Goal: Information Seeking & Learning: Learn about a topic

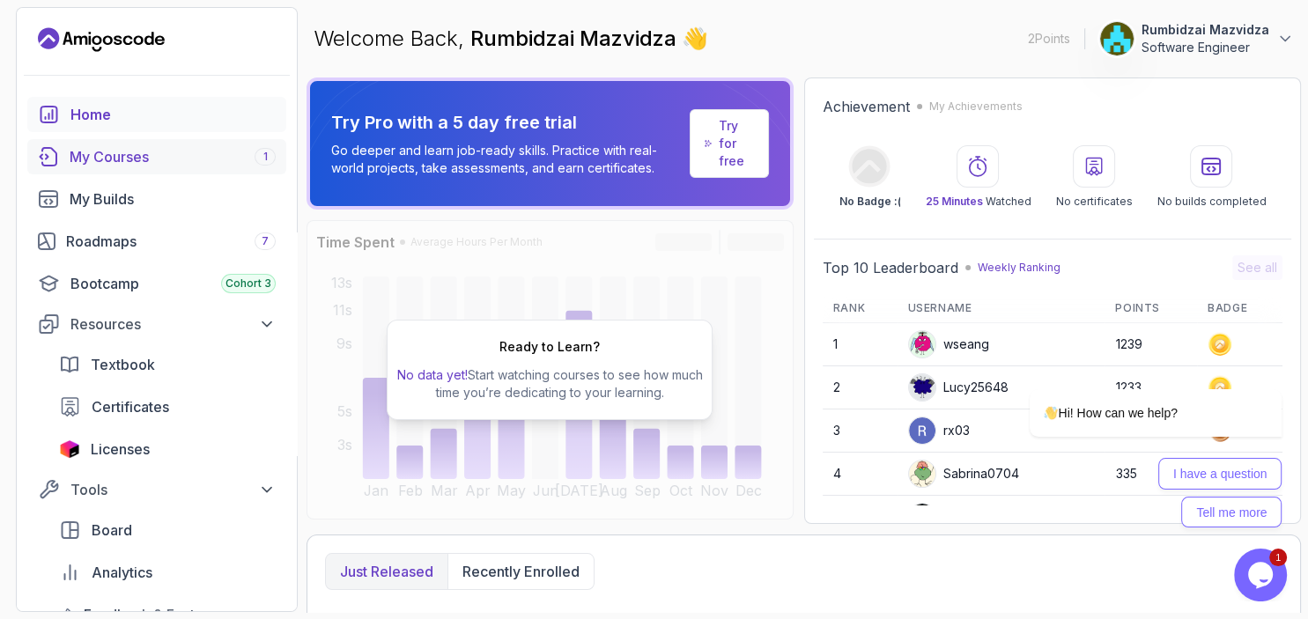
click at [128, 161] on div "My Courses 1" at bounding box center [173, 156] width 206 height 21
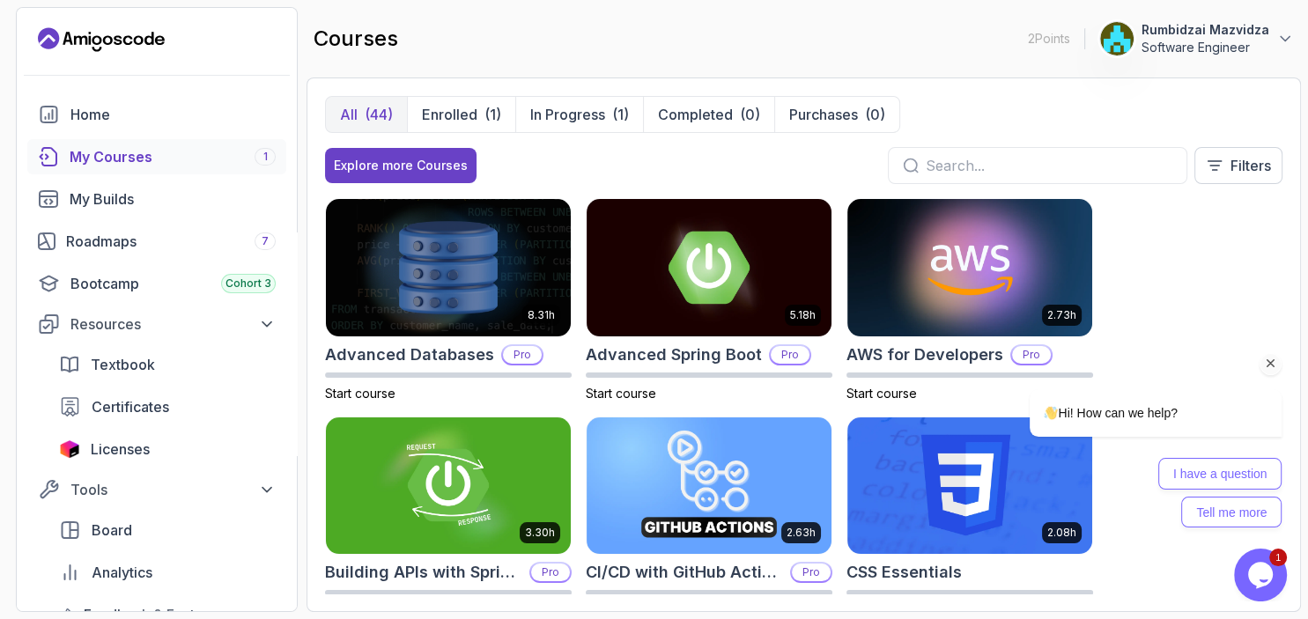
click at [1265, 364] on icon "Chat attention grabber" at bounding box center [1271, 364] width 16 height 16
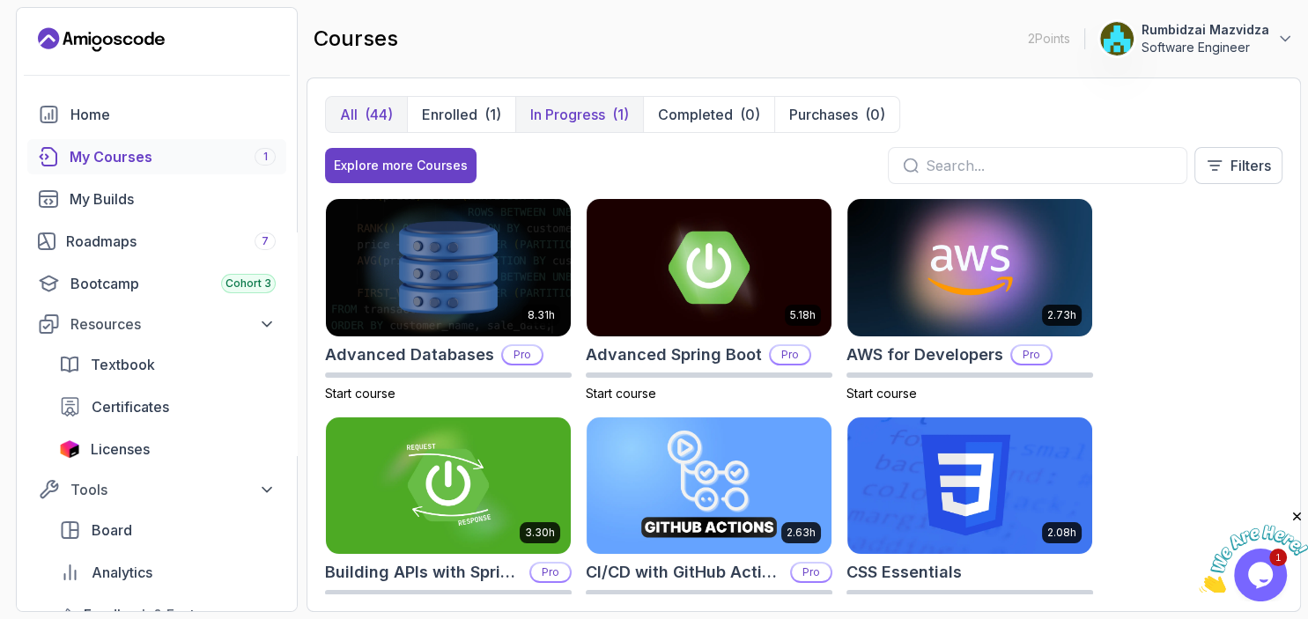
click at [586, 118] on p "In Progress" at bounding box center [567, 114] width 75 height 21
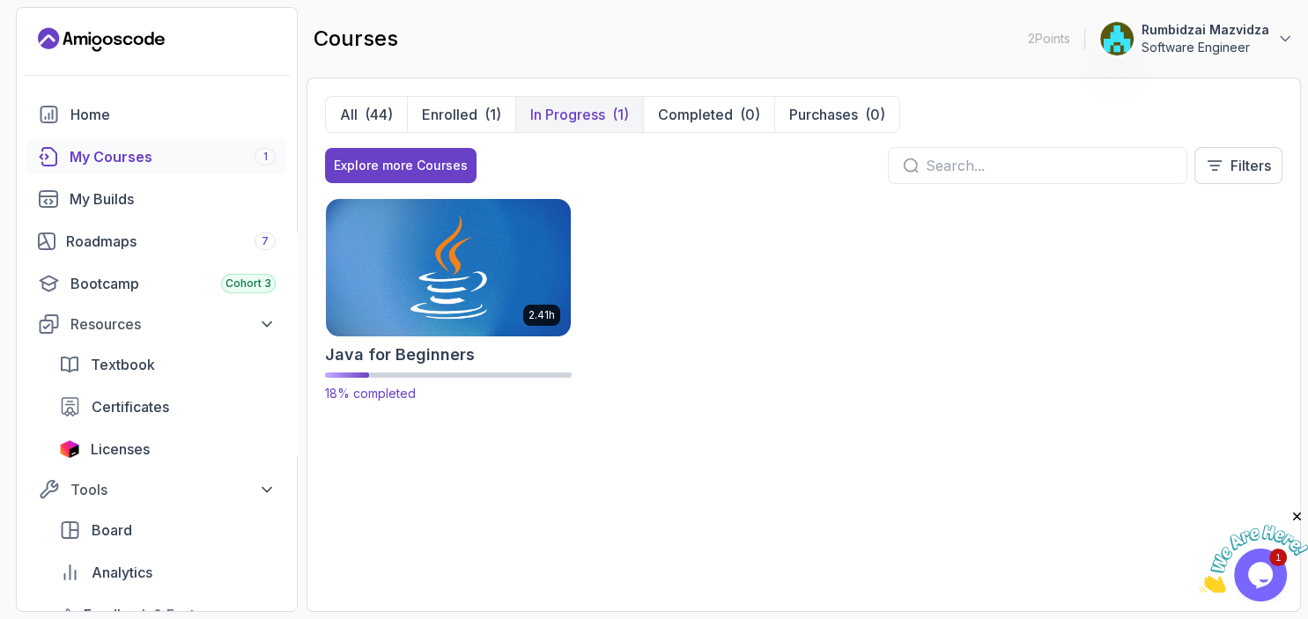
click at [426, 266] on img at bounding box center [448, 268] width 257 height 144
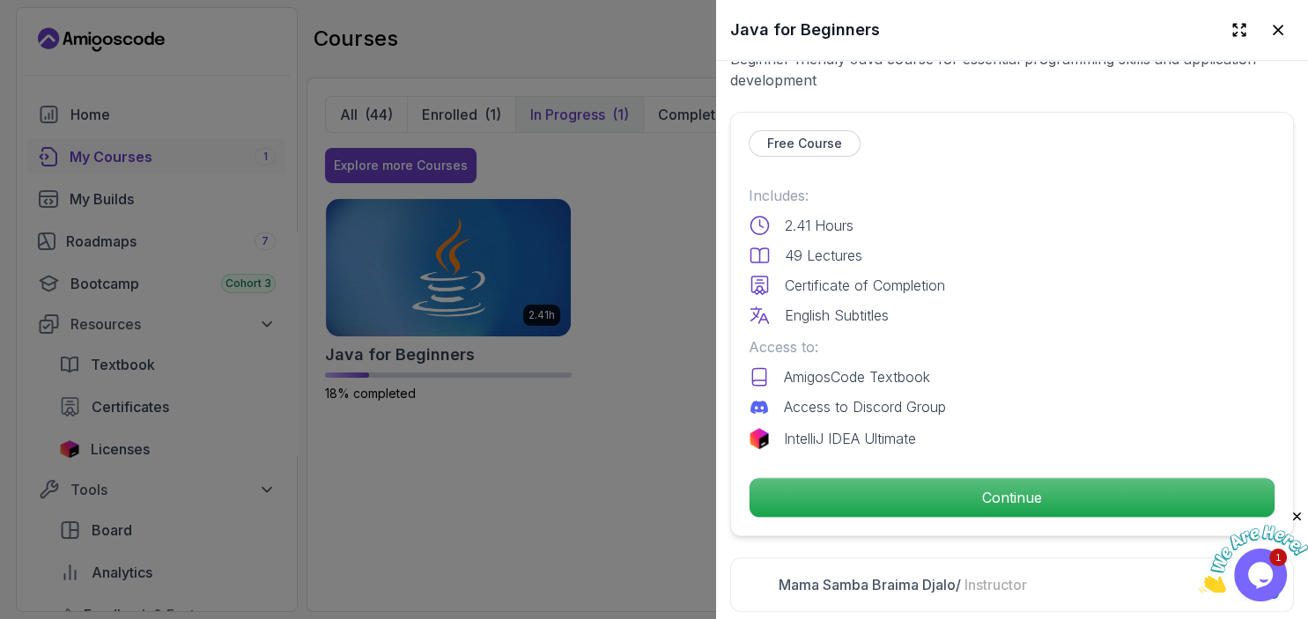
scroll to position [429, 0]
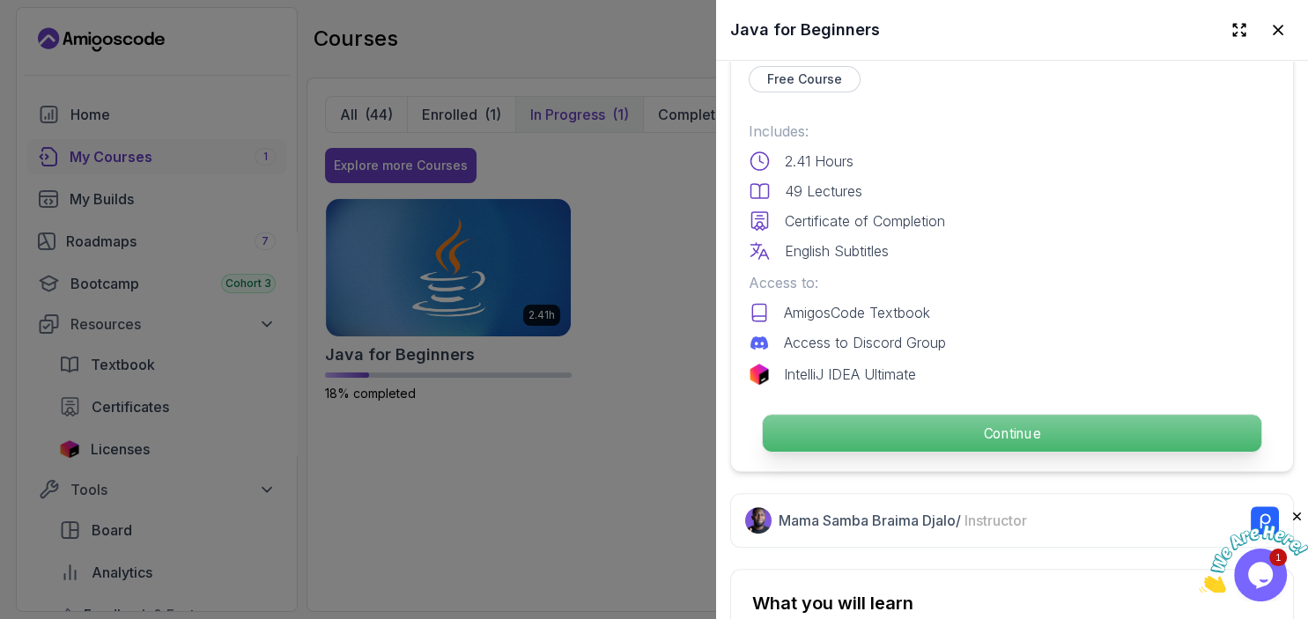
click at [869, 436] on p "Continue" at bounding box center [1012, 433] width 499 height 37
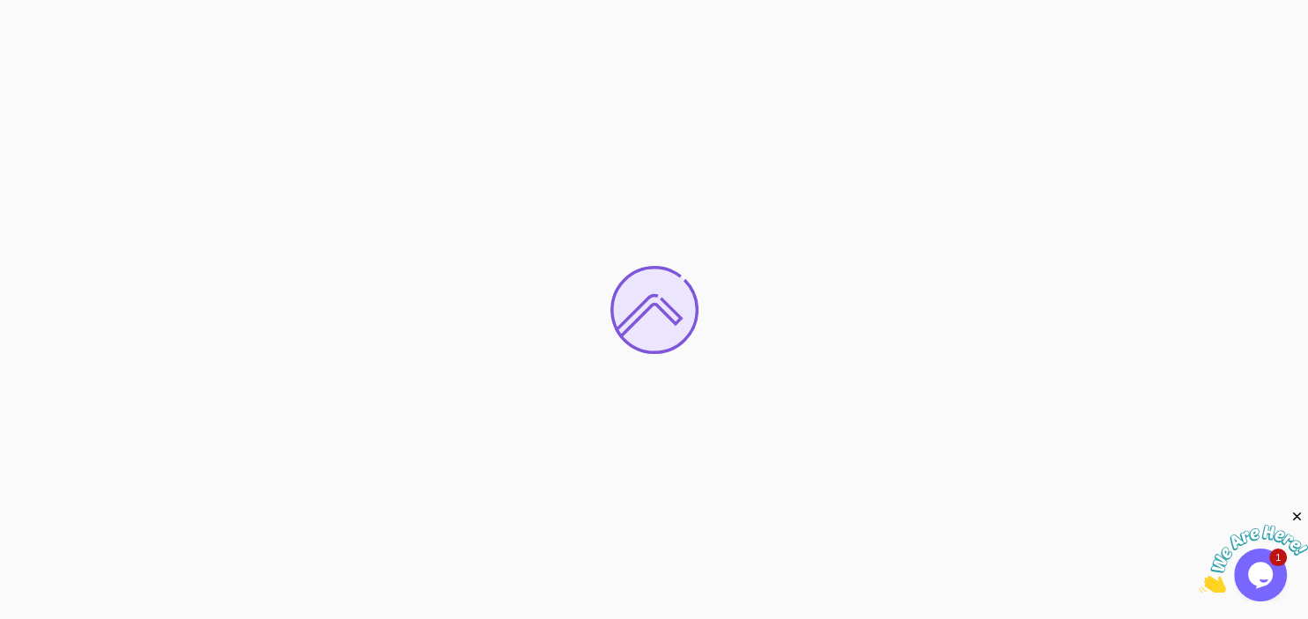
click at [1262, 565] on img at bounding box center [1253, 560] width 109 height 70
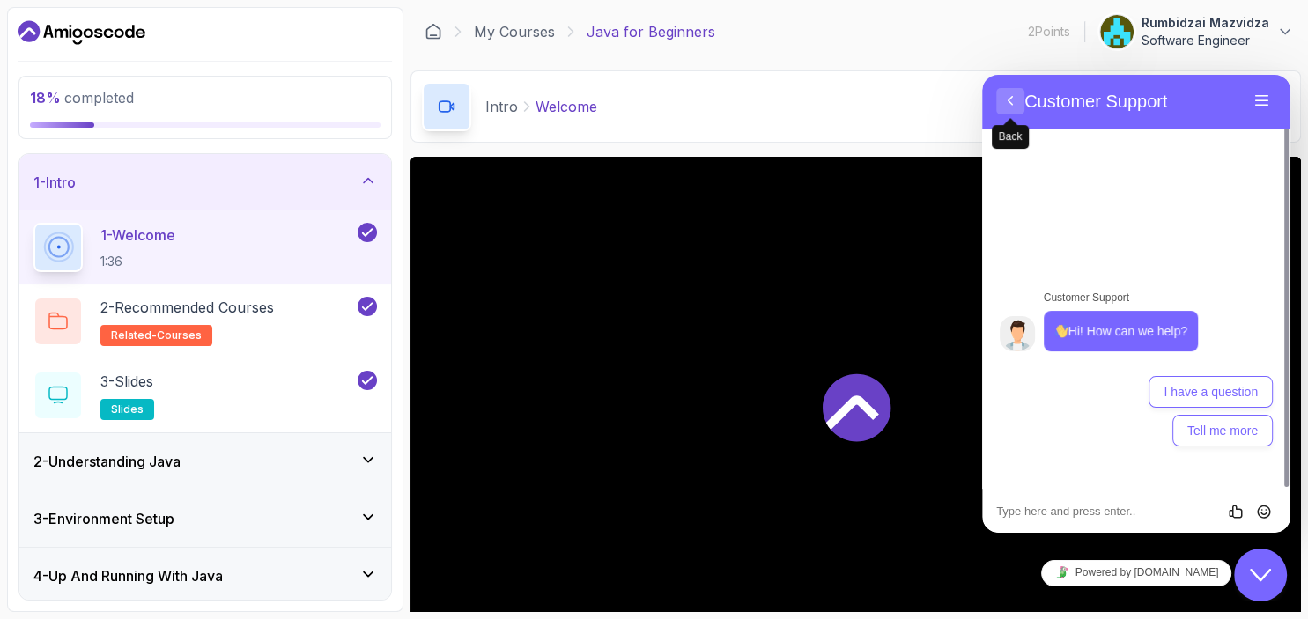
click at [1007, 101] on button "Back" at bounding box center [1010, 101] width 28 height 26
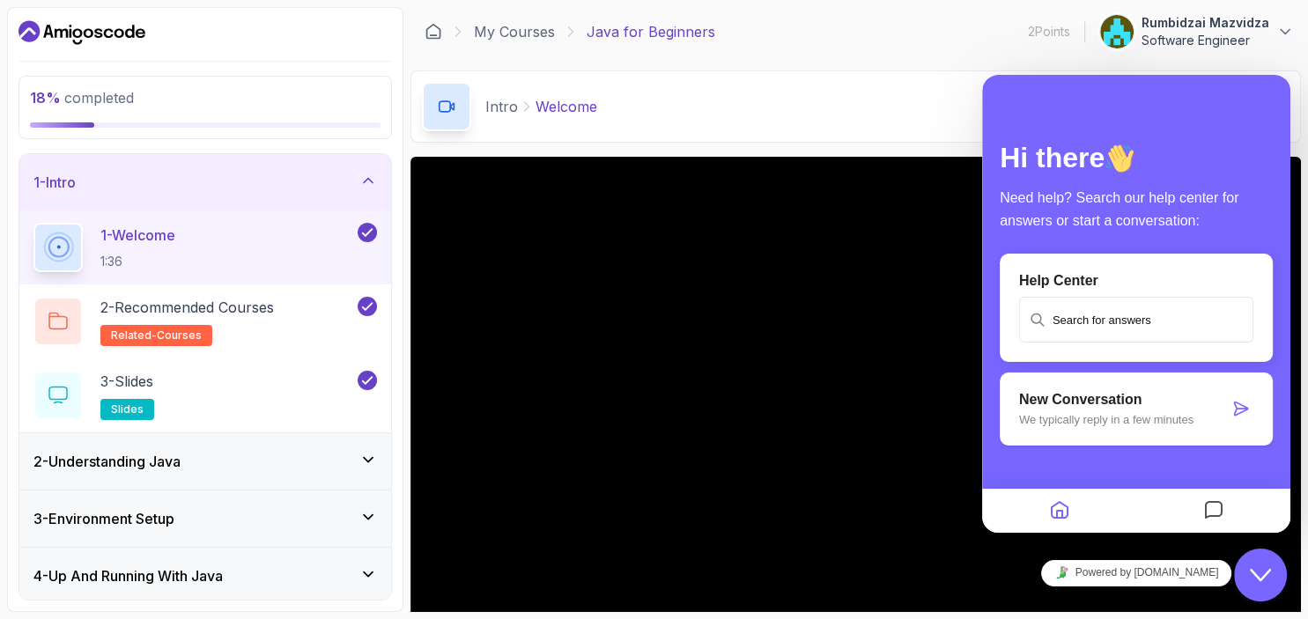
click at [915, 86] on div "Intro Welcome Welcome by [PERSON_NAME]" at bounding box center [856, 106] width 891 height 72
click at [1250, 568] on div "Close Chat This icon closes the chat window." at bounding box center [1260, 575] width 53 height 21
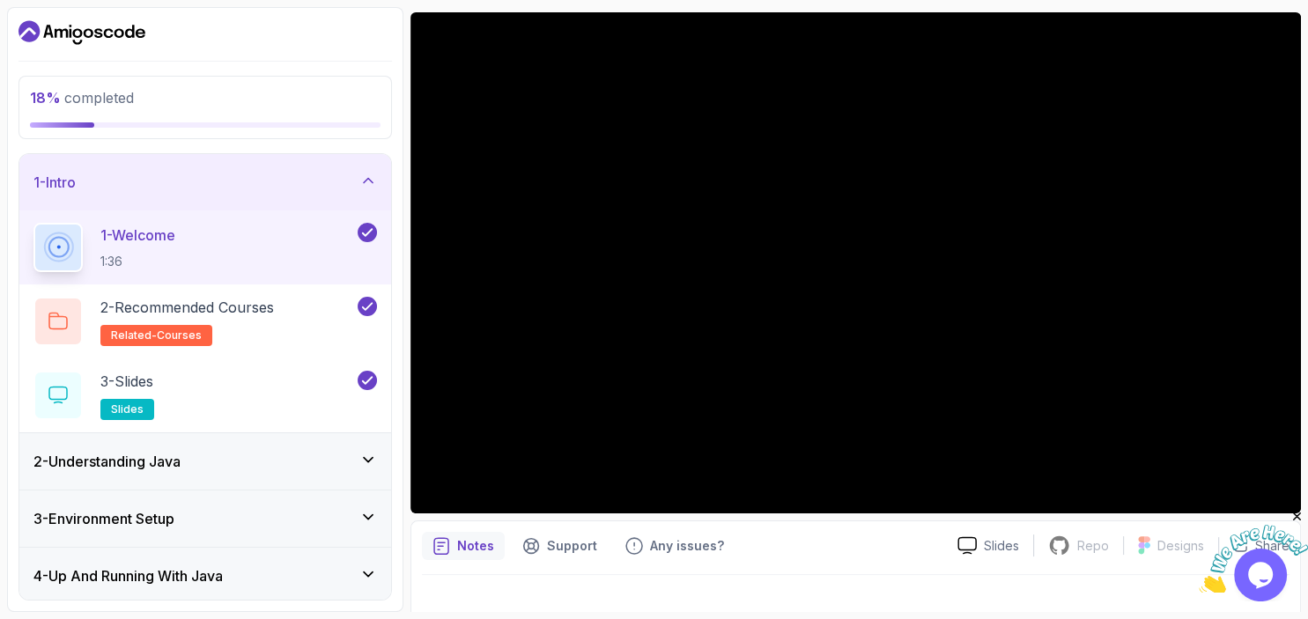
scroll to position [144, 0]
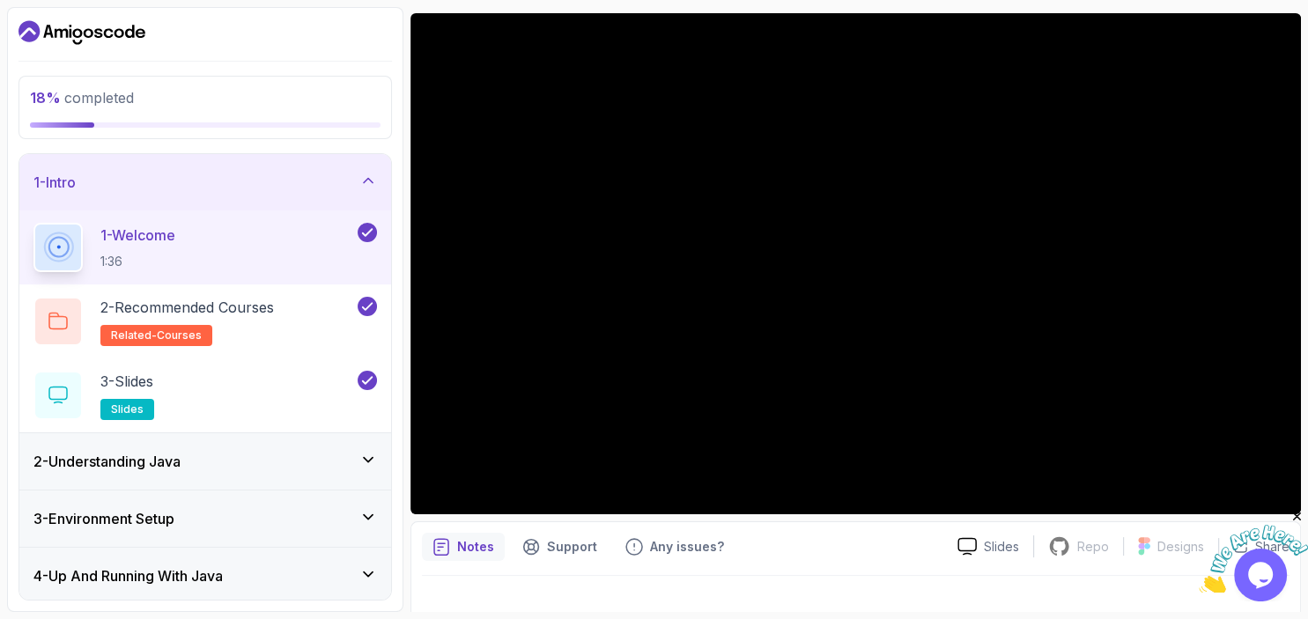
click at [396, 446] on div "18 % completed 1 - Intro 1 - Welcome 1:36 2 - Recommended Courses related-cours…" at bounding box center [205, 309] width 396 height 605
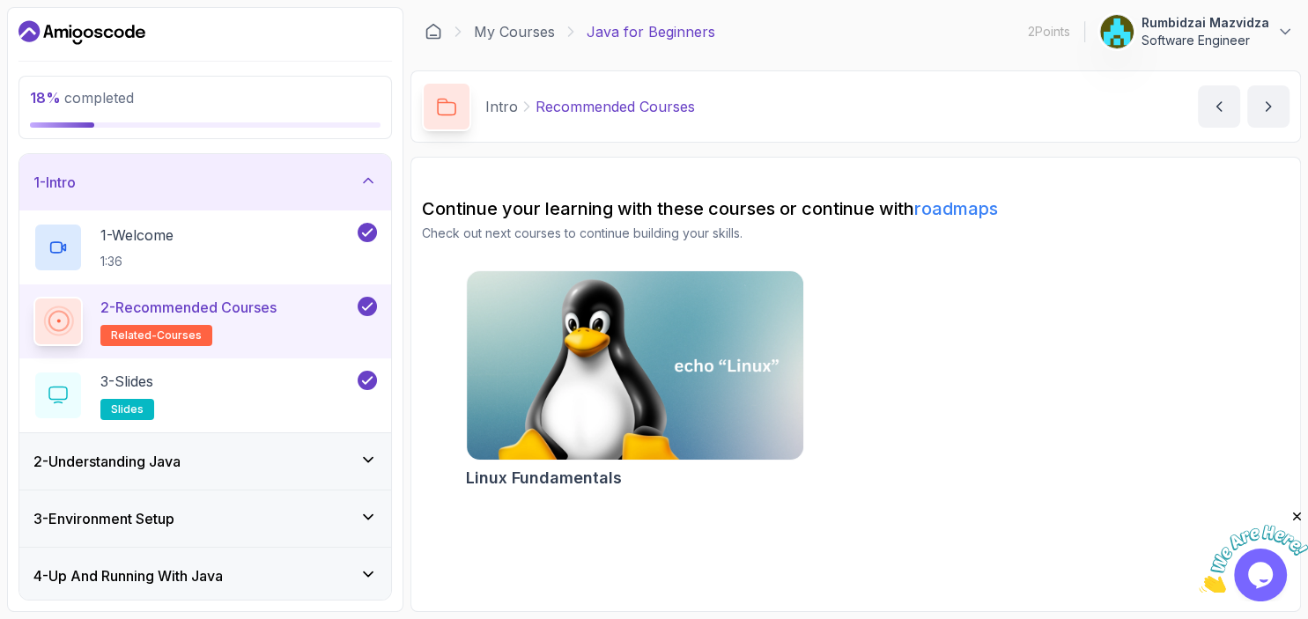
click at [181, 460] on h3 "2 - Understanding Java" at bounding box center [106, 461] width 147 height 21
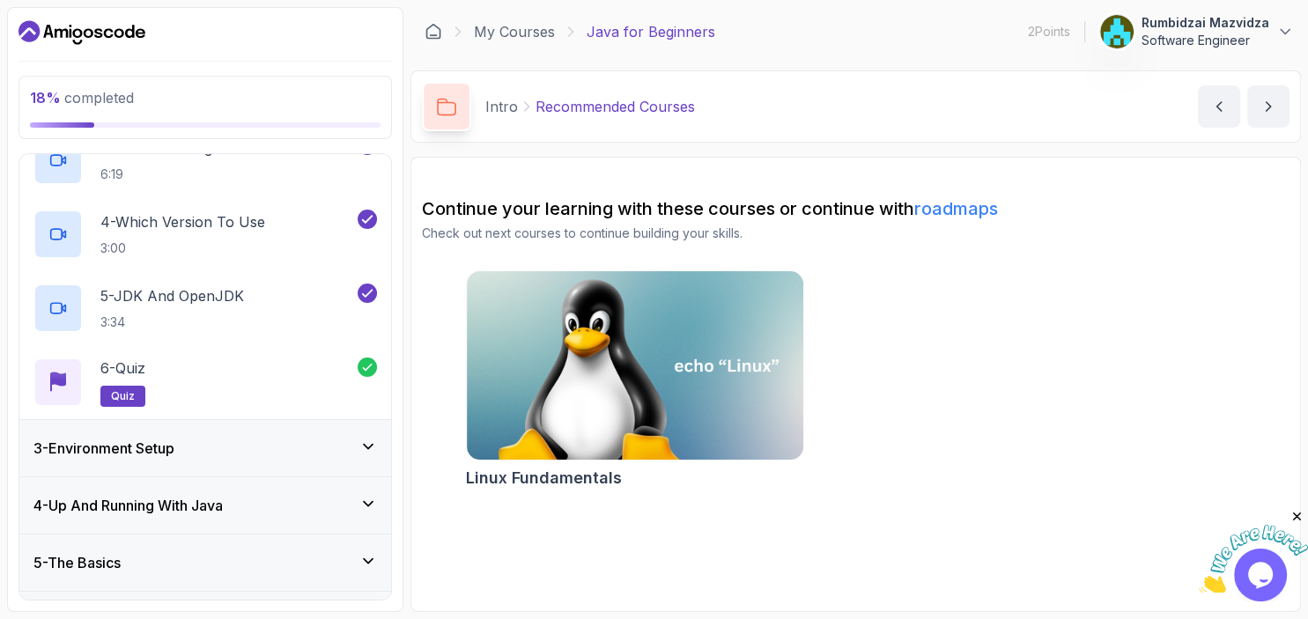
scroll to position [294, 0]
click at [266, 456] on div "3 - Environment Setup" at bounding box center [205, 446] width 372 height 56
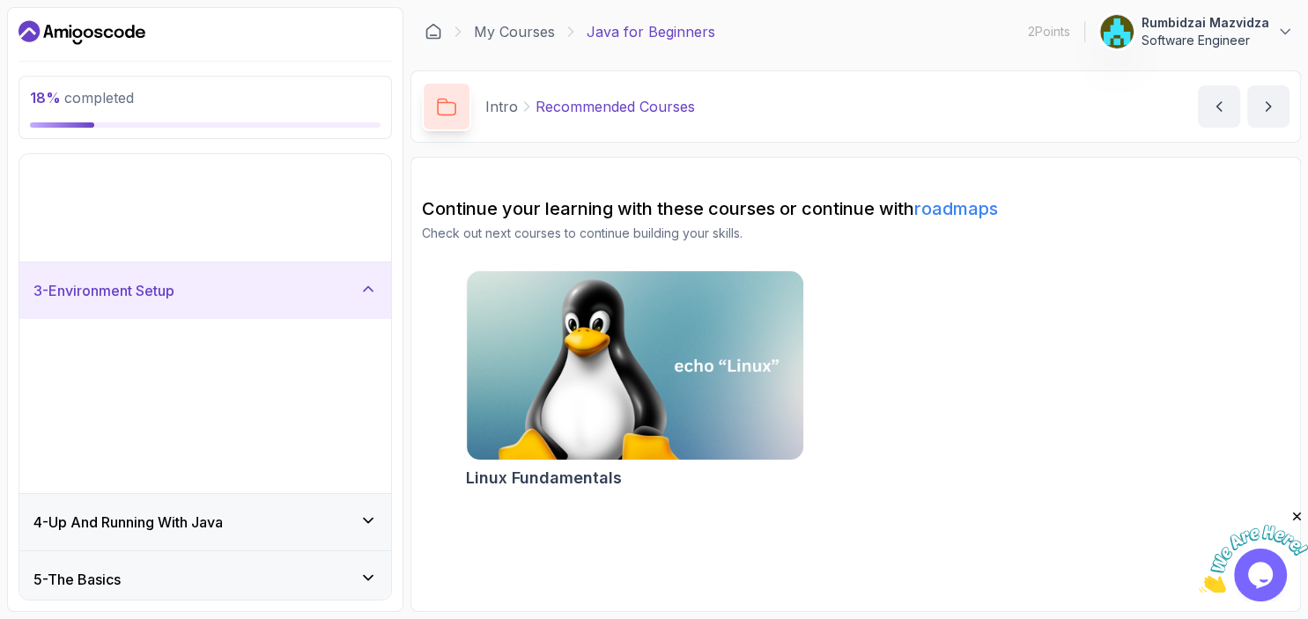
scroll to position [0, 0]
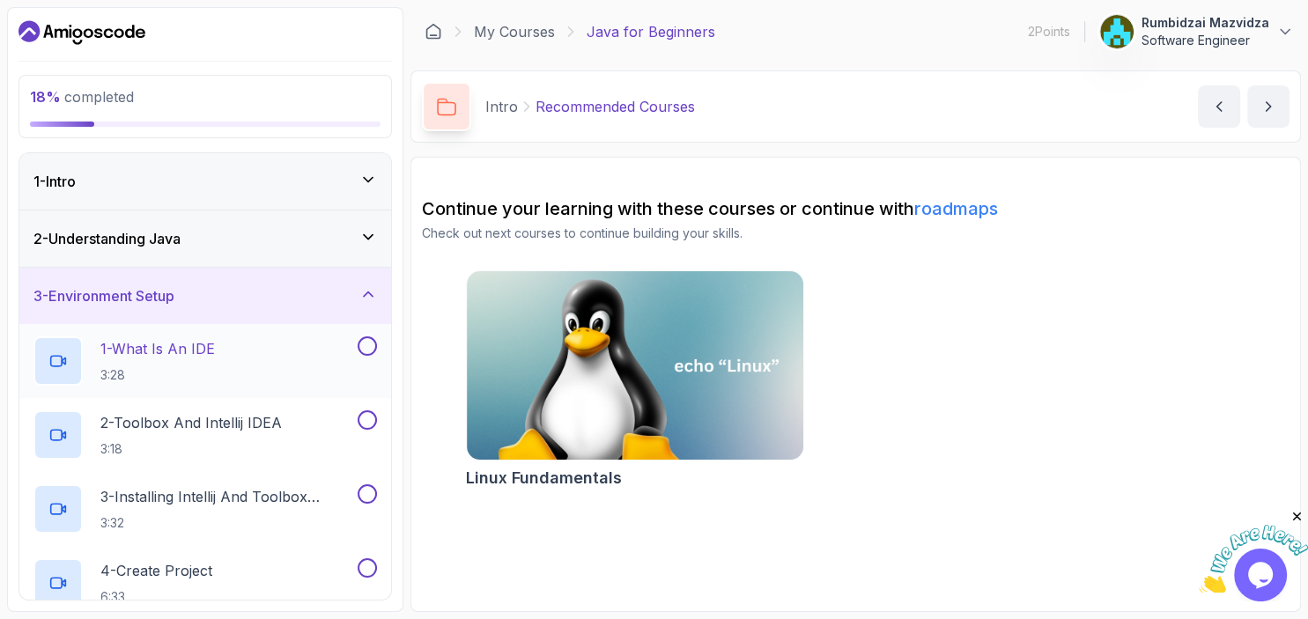
click at [305, 366] on div "1 - What Is An IDE 3:28" at bounding box center [193, 361] width 321 height 49
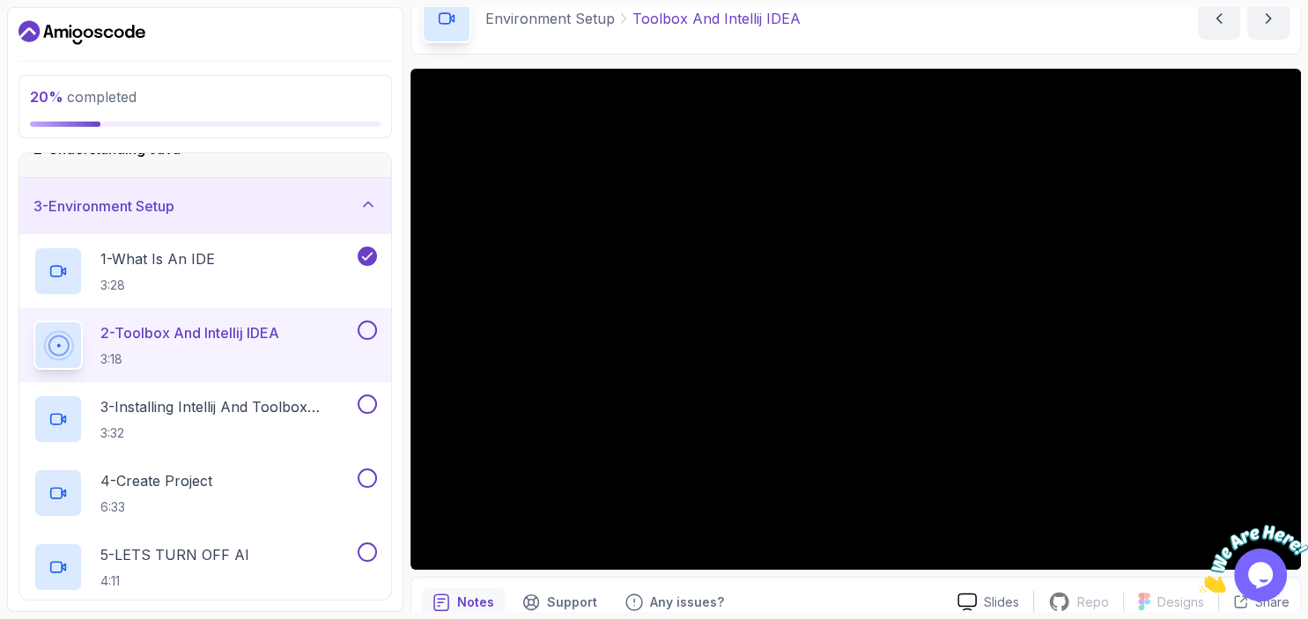
scroll to position [47, 0]
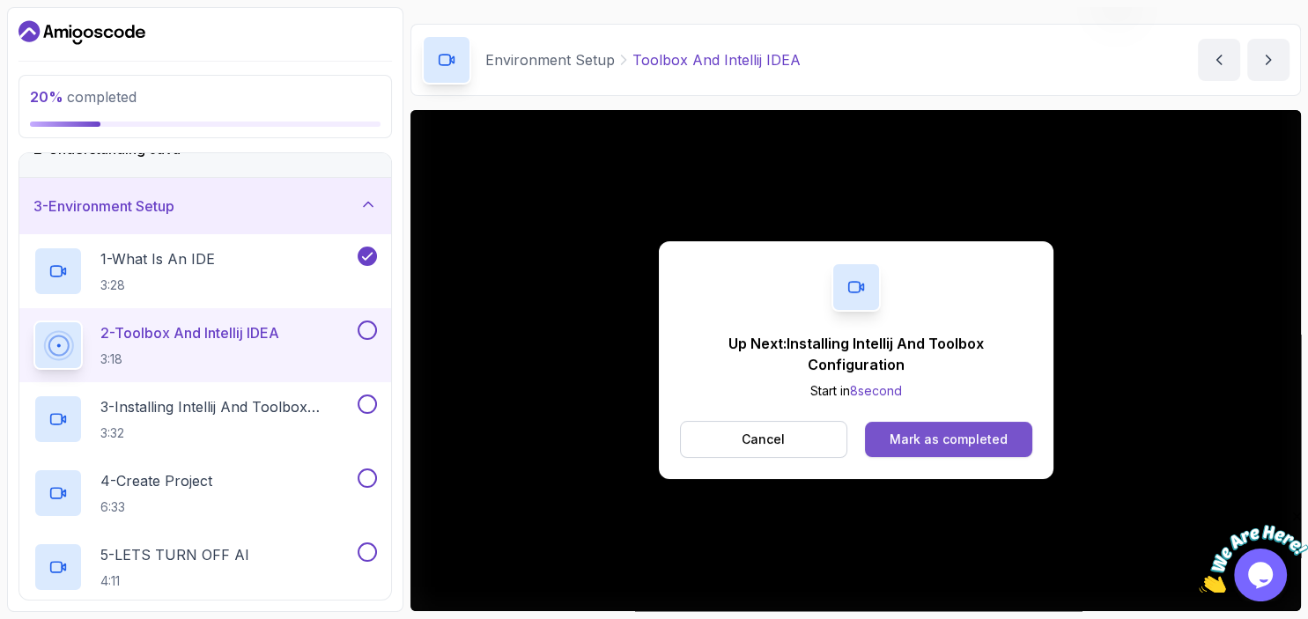
click at [918, 436] on div "Mark as completed" at bounding box center [949, 440] width 118 height 18
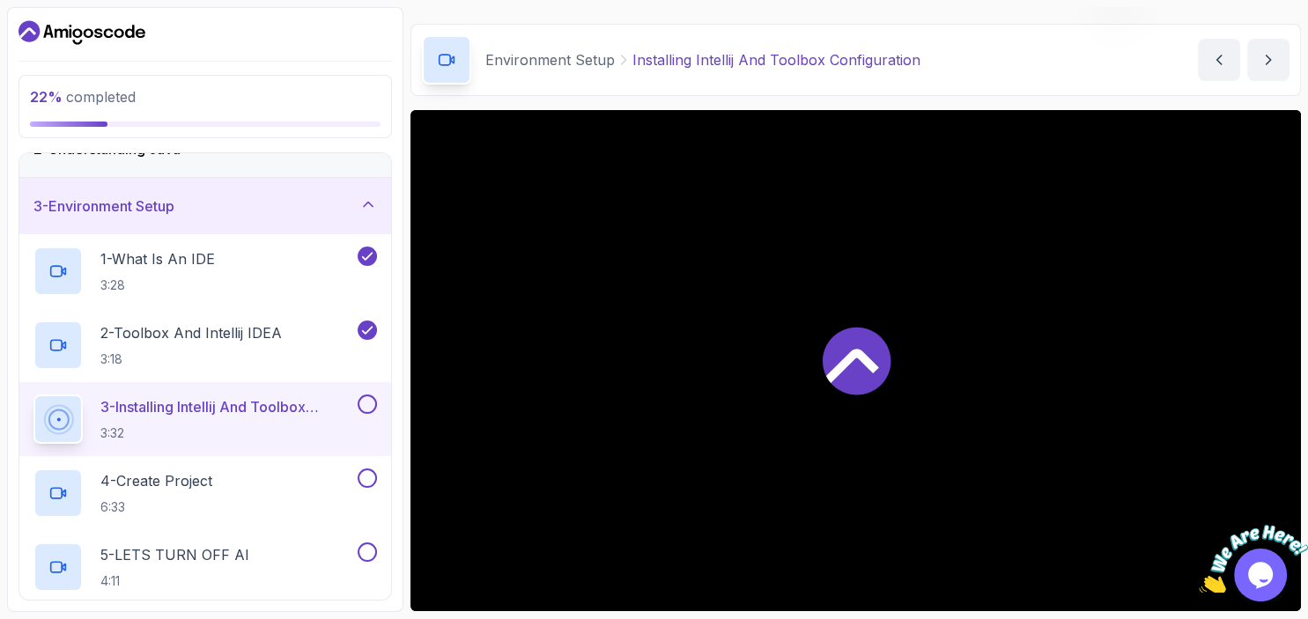
click at [225, 414] on p "3 - Installing Intellij And Toolbox Configuration" at bounding box center [227, 406] width 254 height 21
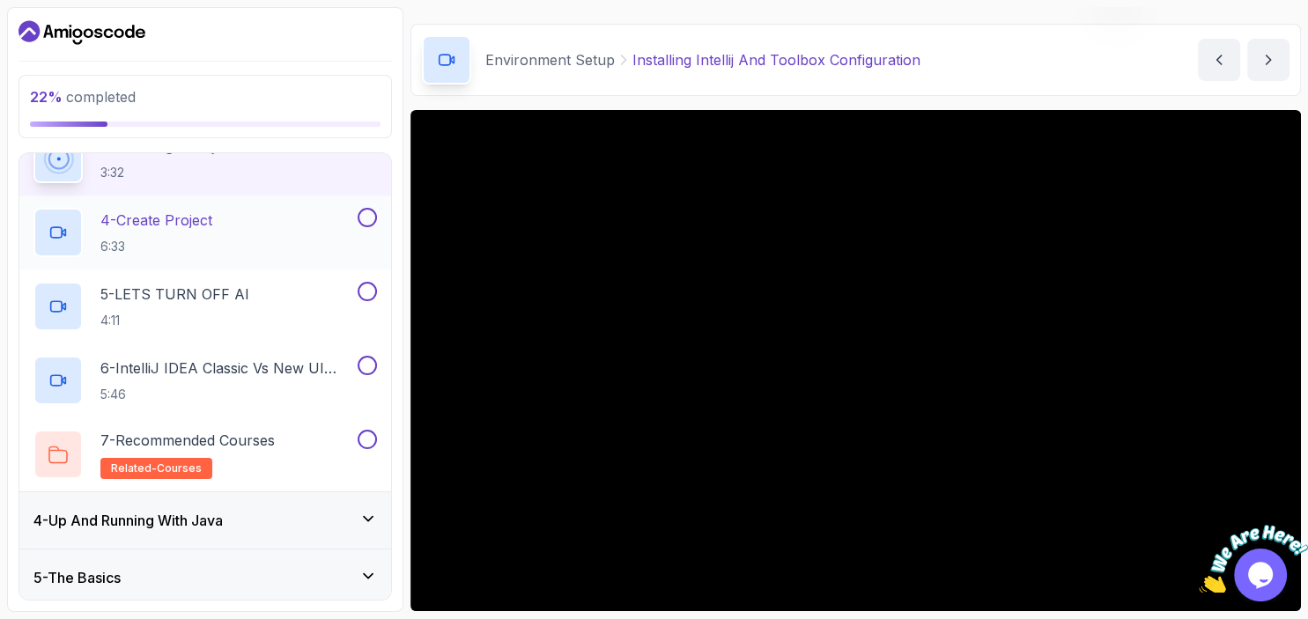
scroll to position [345, 0]
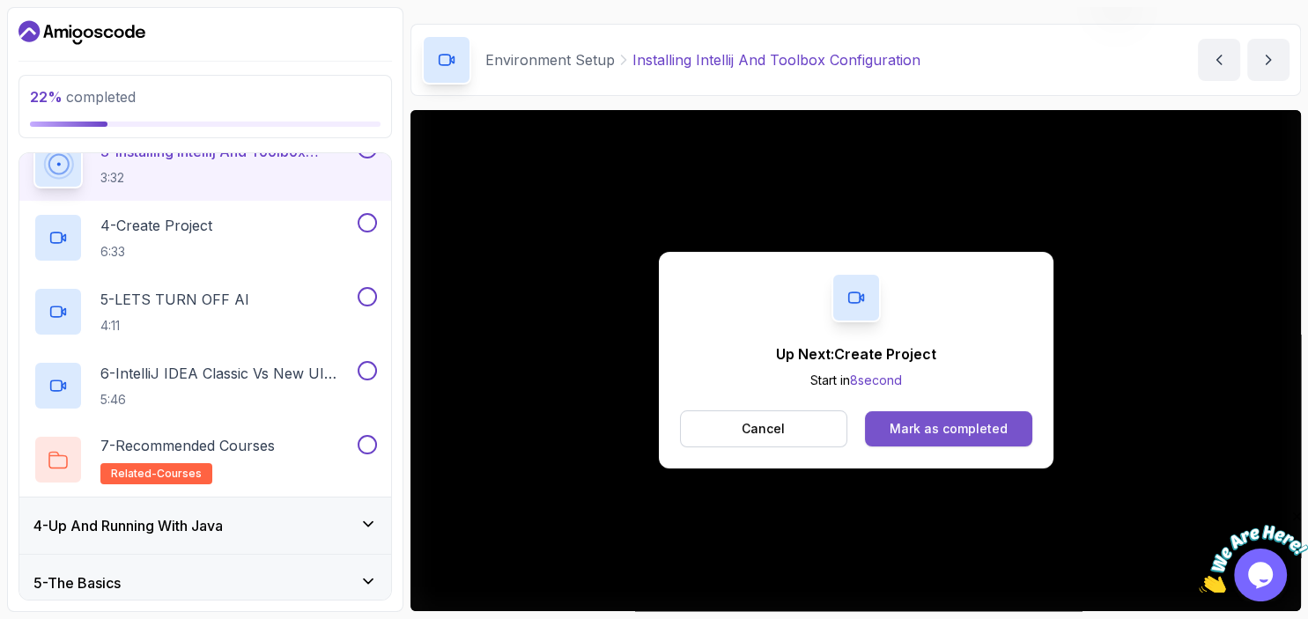
click at [901, 427] on div "Mark as completed" at bounding box center [949, 429] width 118 height 18
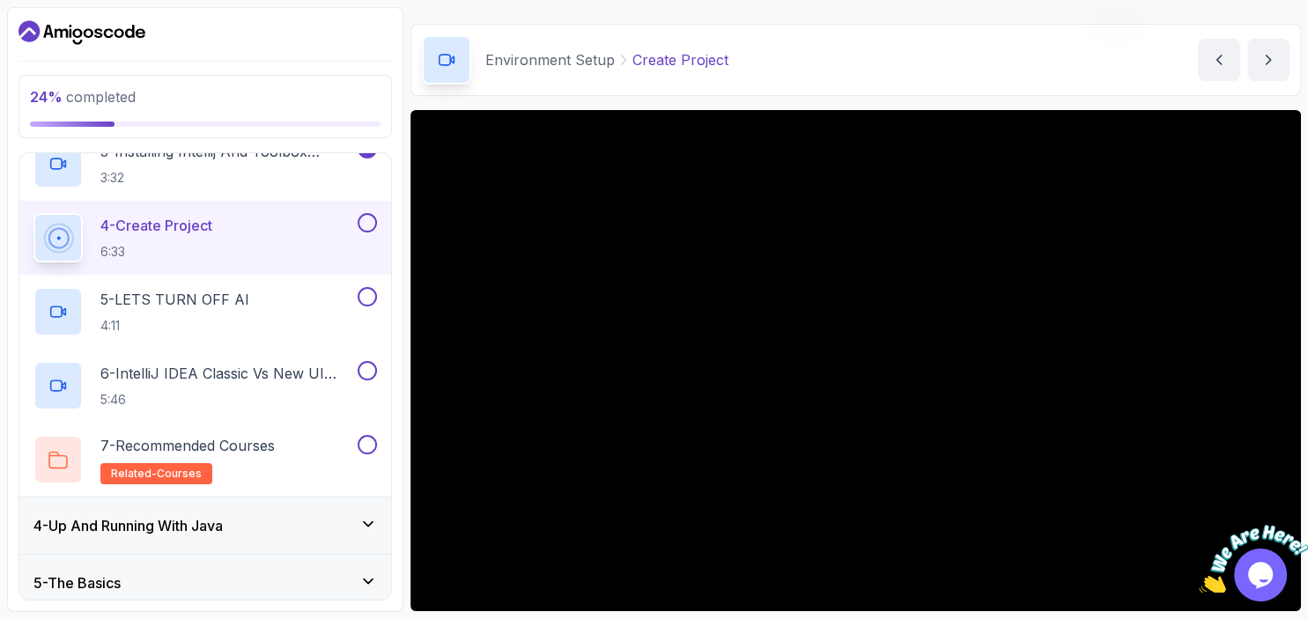
click at [1292, 521] on icon "Close" at bounding box center [1297, 517] width 16 height 16
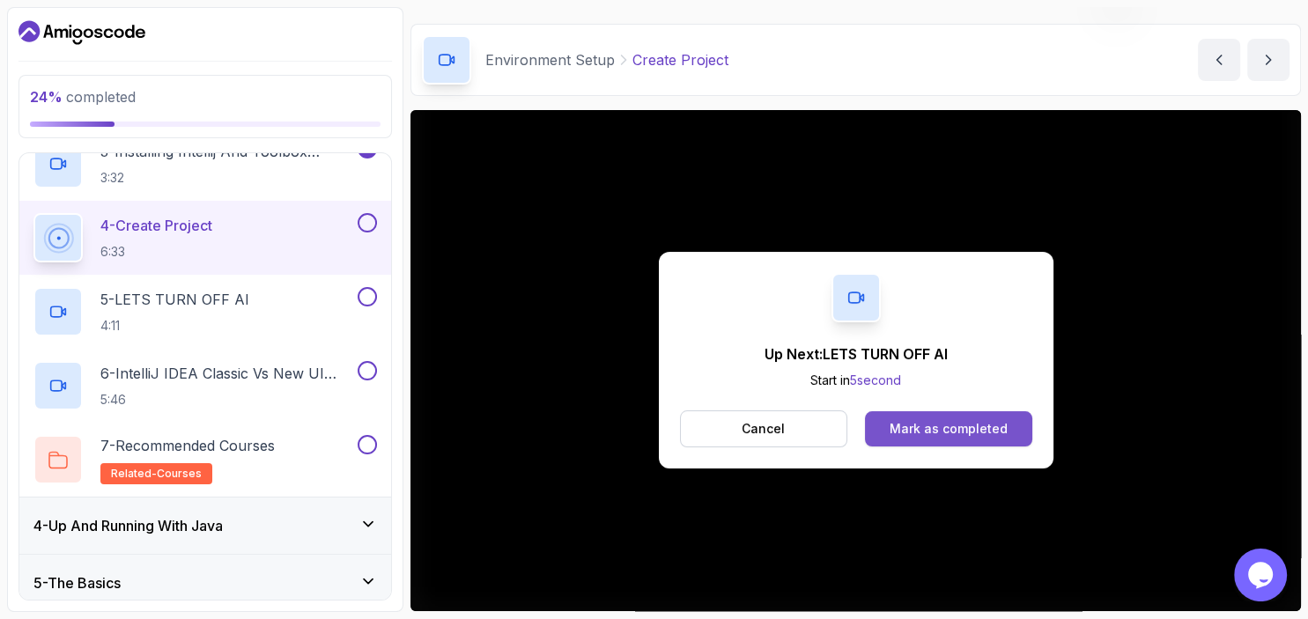
click at [949, 423] on div "Mark as completed" at bounding box center [949, 429] width 118 height 18
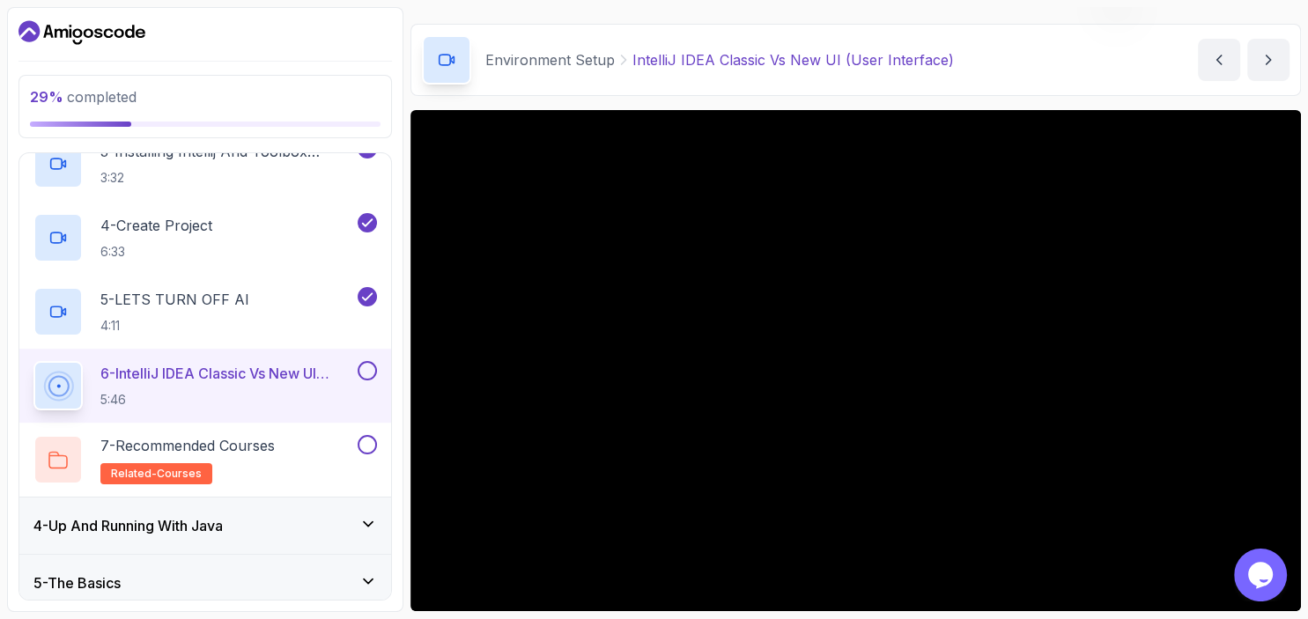
click at [245, 383] on h2 "6 - IntelliJ IDEA Classic Vs New UI (User Interface) 5:46" at bounding box center [227, 386] width 254 height 46
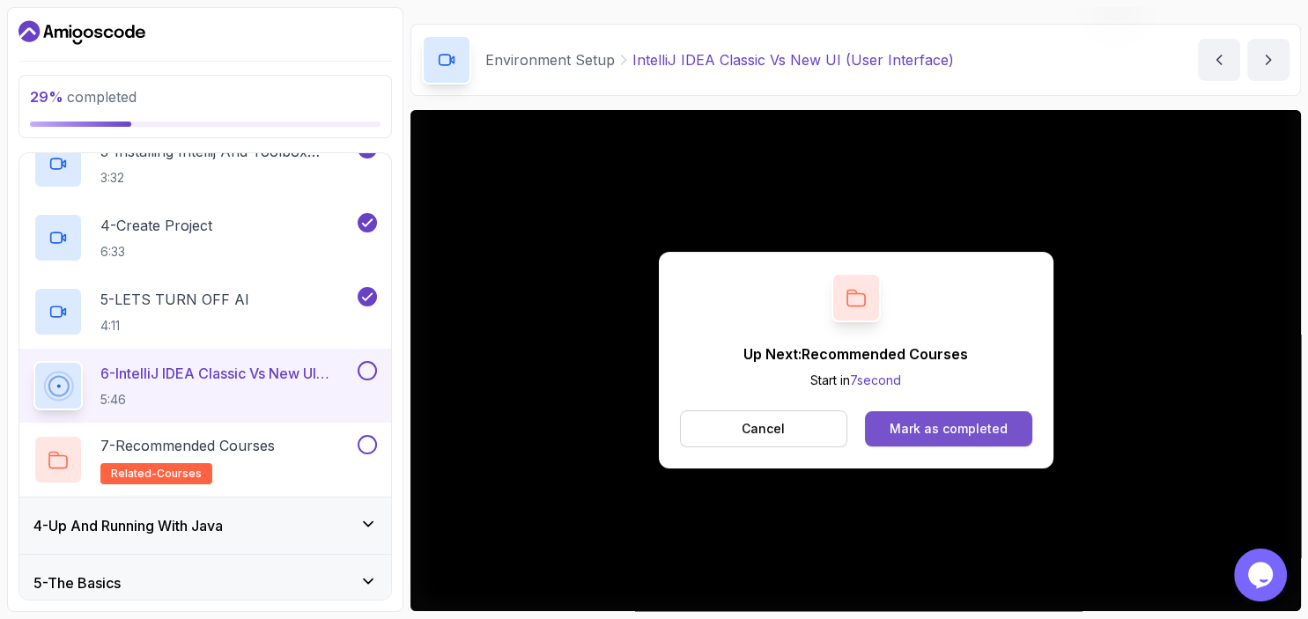
click at [904, 420] on div "Mark as completed" at bounding box center [949, 429] width 118 height 18
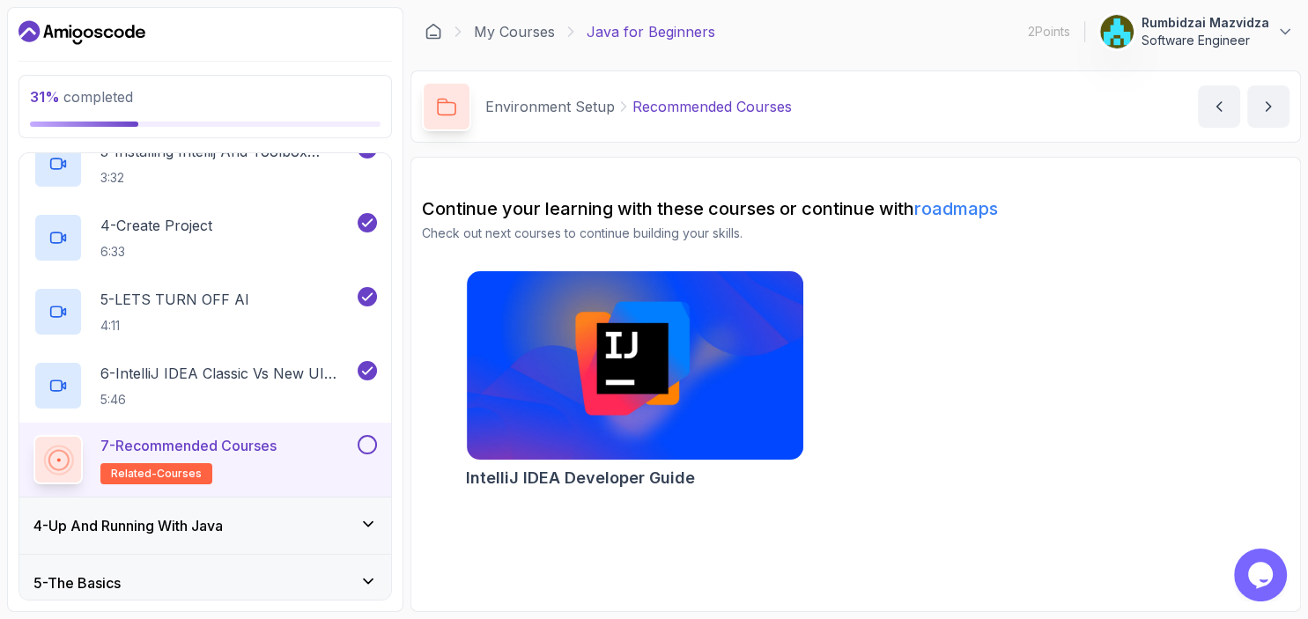
click at [314, 458] on div "7 - Recommended Courses related-courses" at bounding box center [193, 459] width 321 height 49
click at [362, 448] on button at bounding box center [367, 444] width 19 height 19
click at [1276, 103] on icon "next content" at bounding box center [1269, 107] width 18 height 18
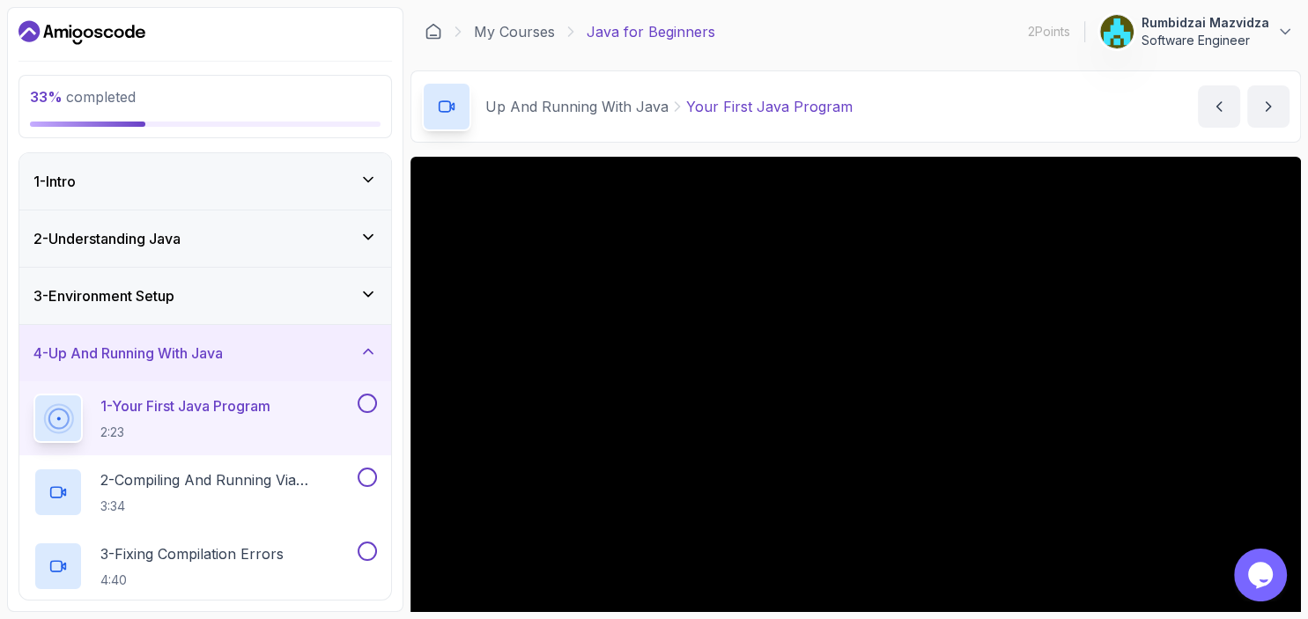
click at [372, 294] on icon at bounding box center [368, 294] width 18 height 18
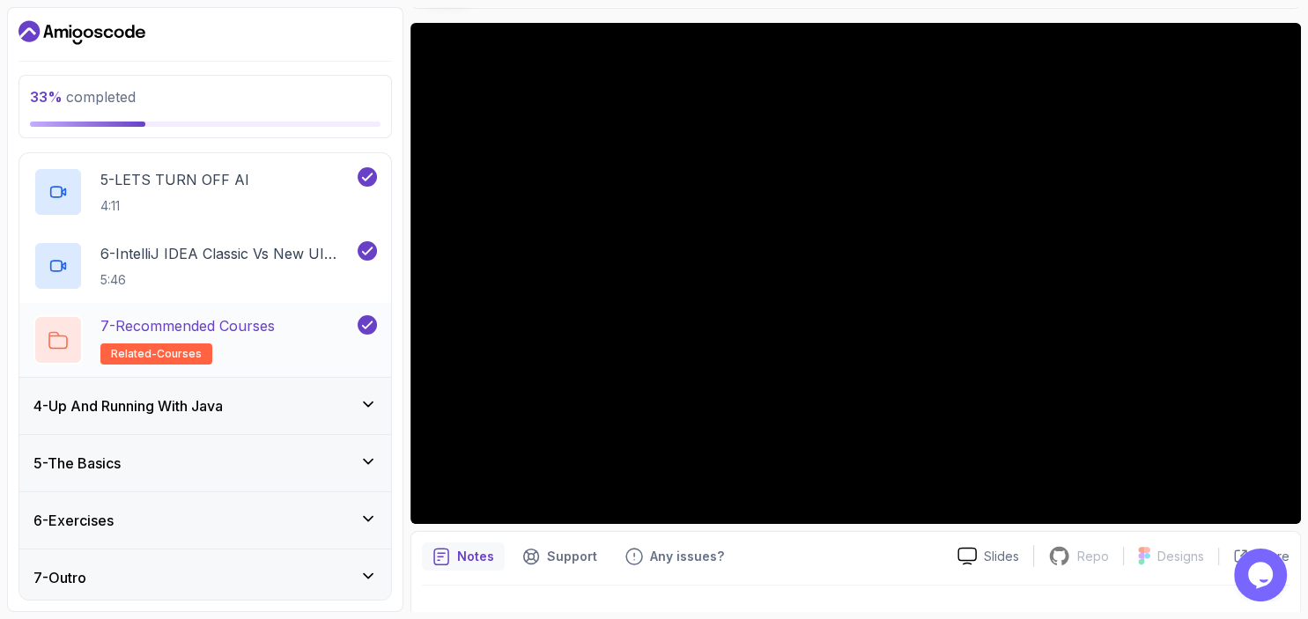
scroll to position [134, 0]
click at [363, 407] on icon at bounding box center [368, 405] width 18 height 18
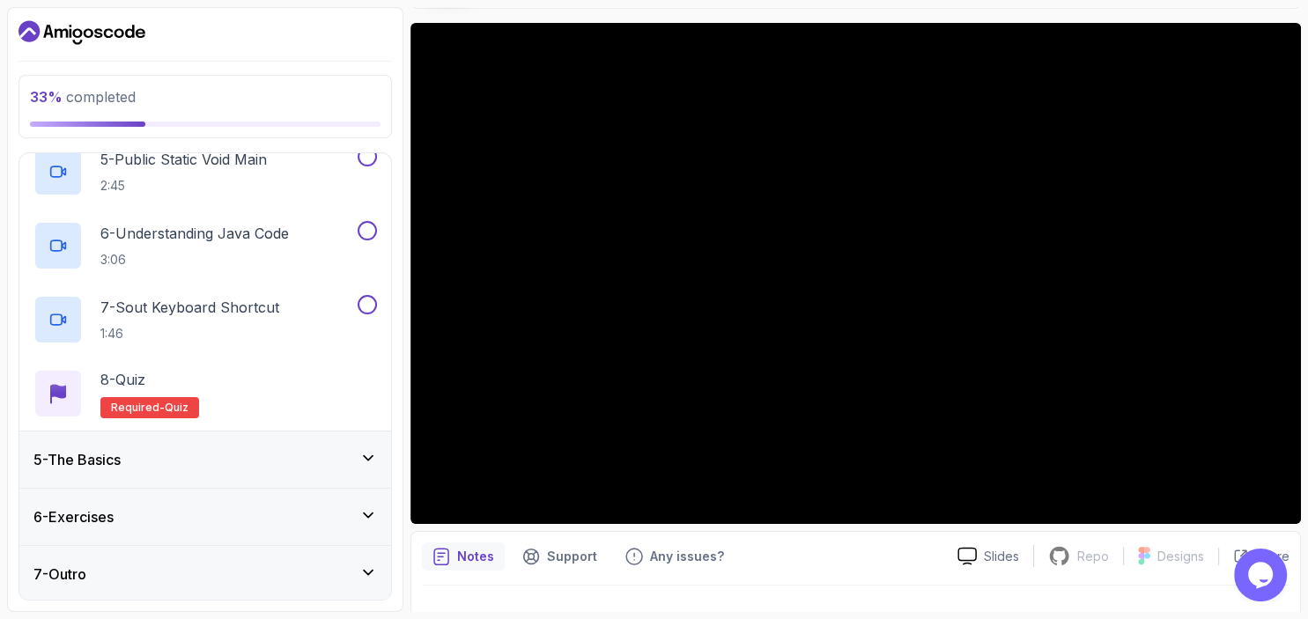
scroll to position [543, 0]
click at [368, 453] on icon at bounding box center [368, 458] width 18 height 18
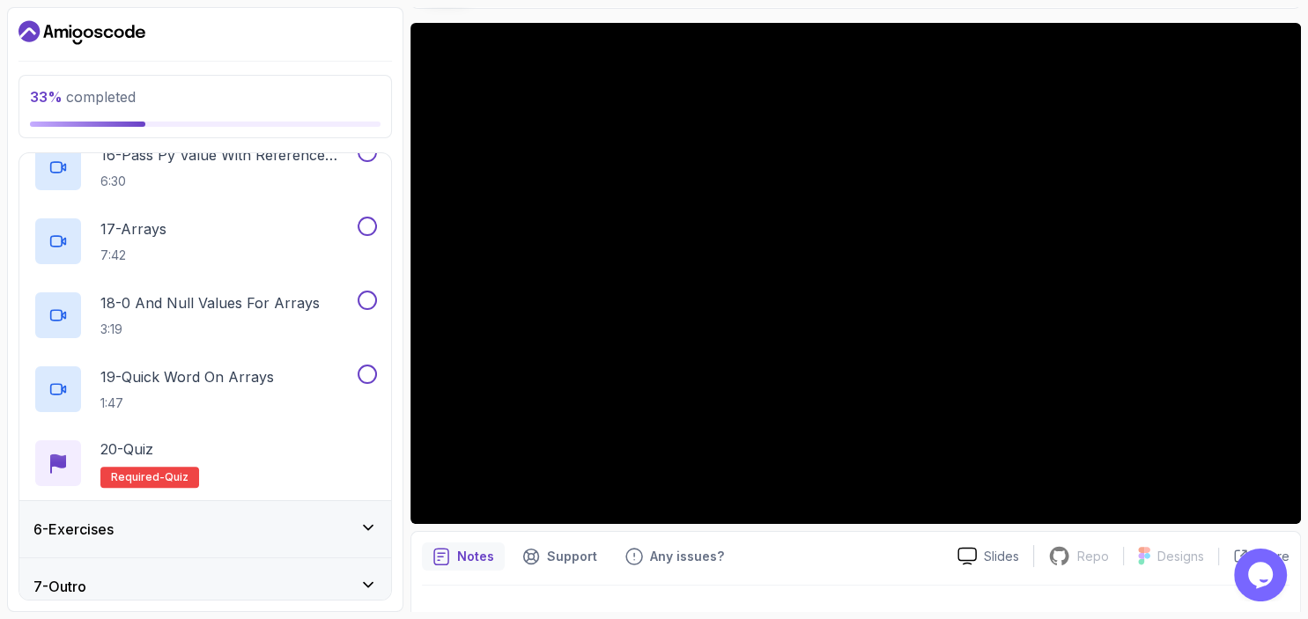
scroll to position [1431, 0]
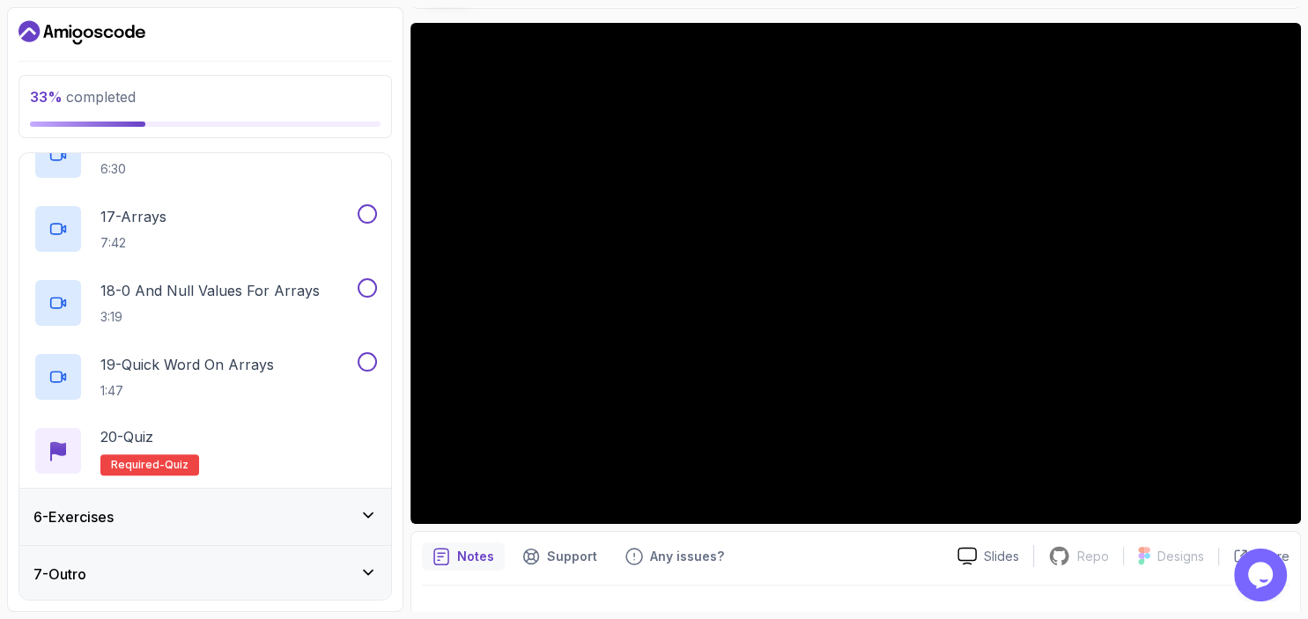
click at [369, 513] on icon at bounding box center [368, 516] width 18 height 18
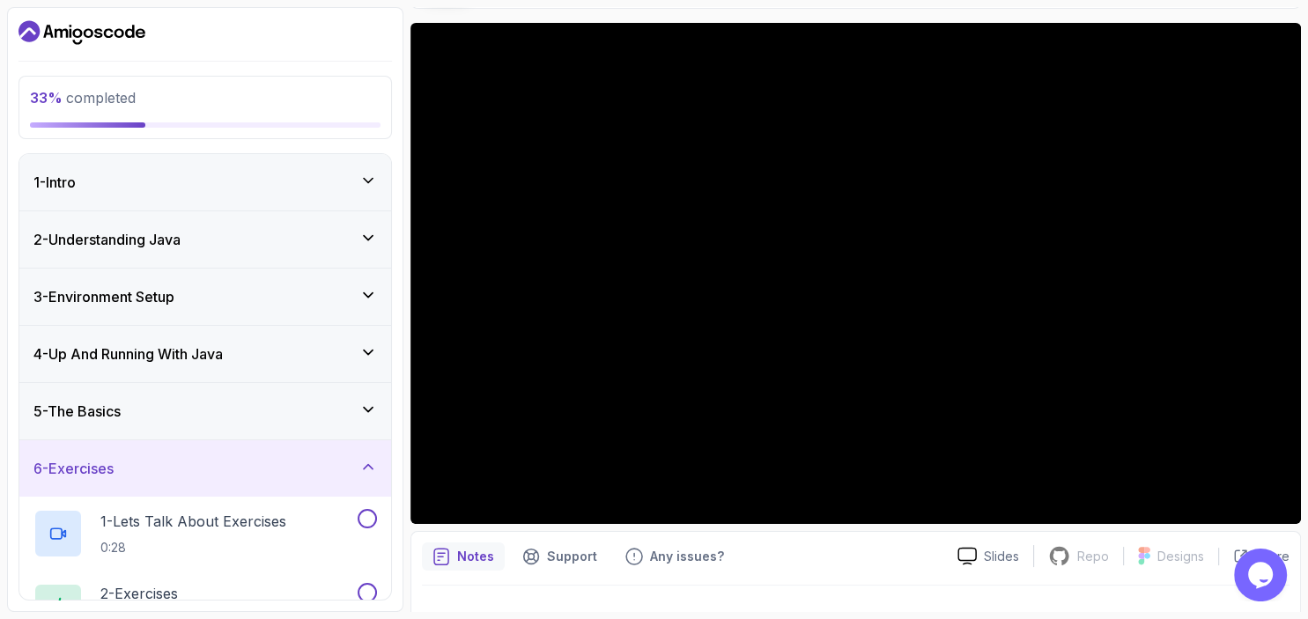
scroll to position [100, 0]
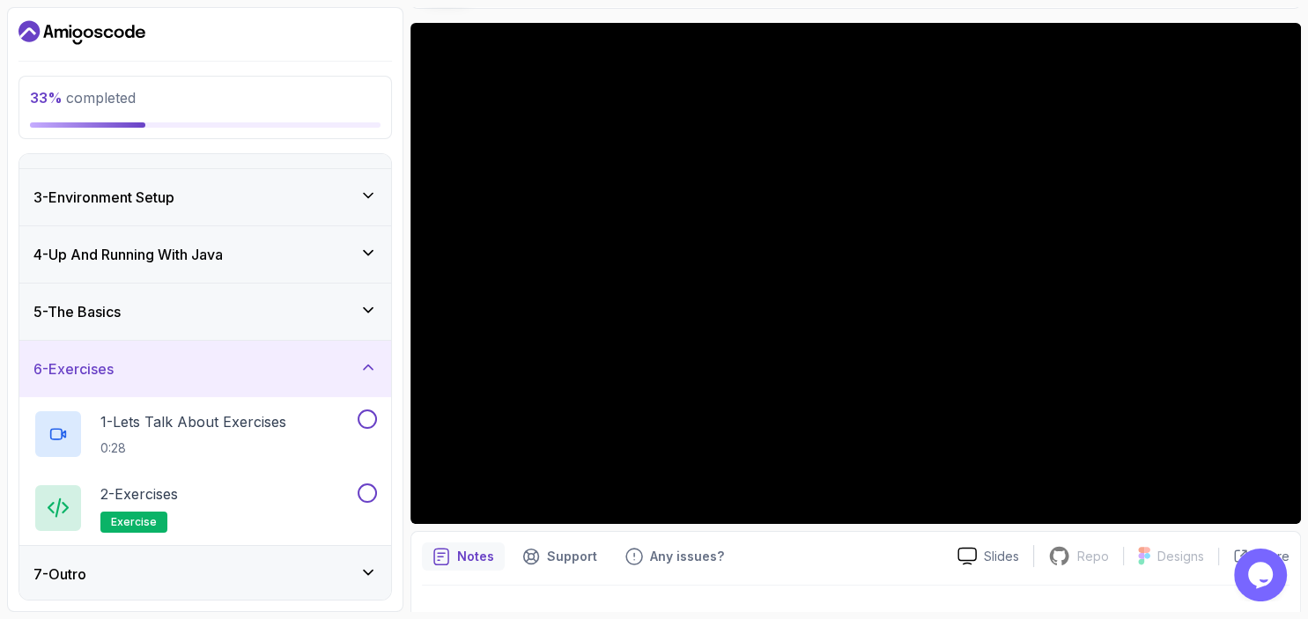
click at [371, 566] on icon at bounding box center [368, 573] width 18 height 18
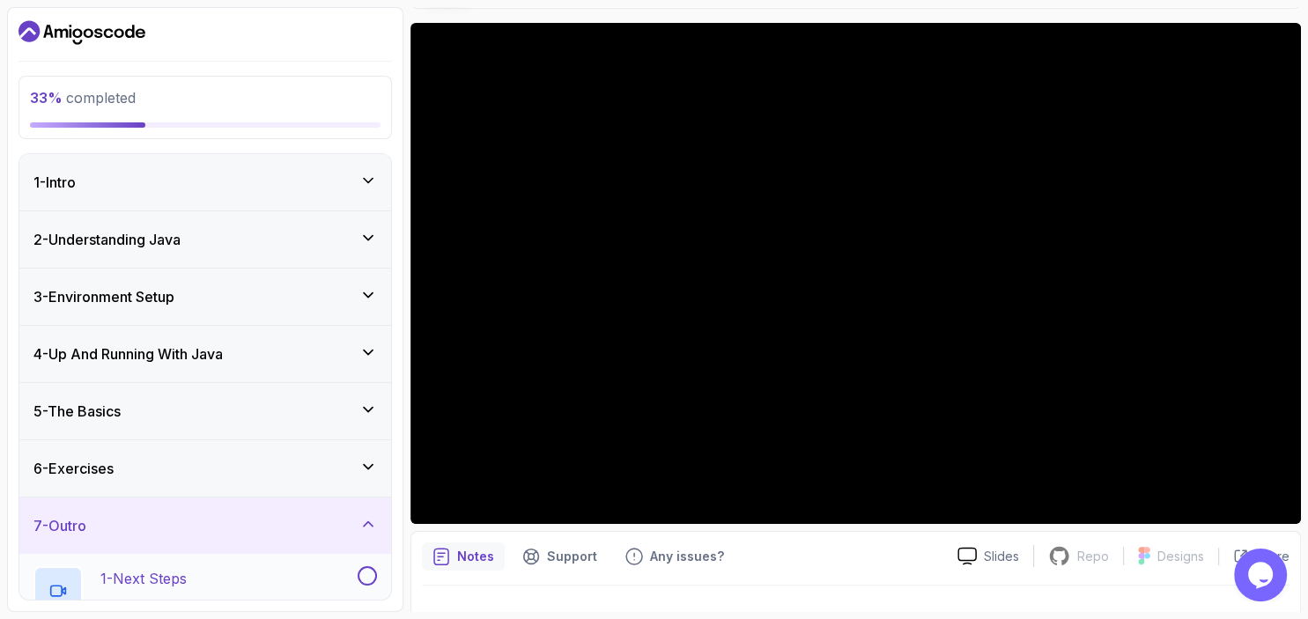
scroll to position [0, 0]
click at [367, 351] on icon at bounding box center [368, 352] width 9 height 4
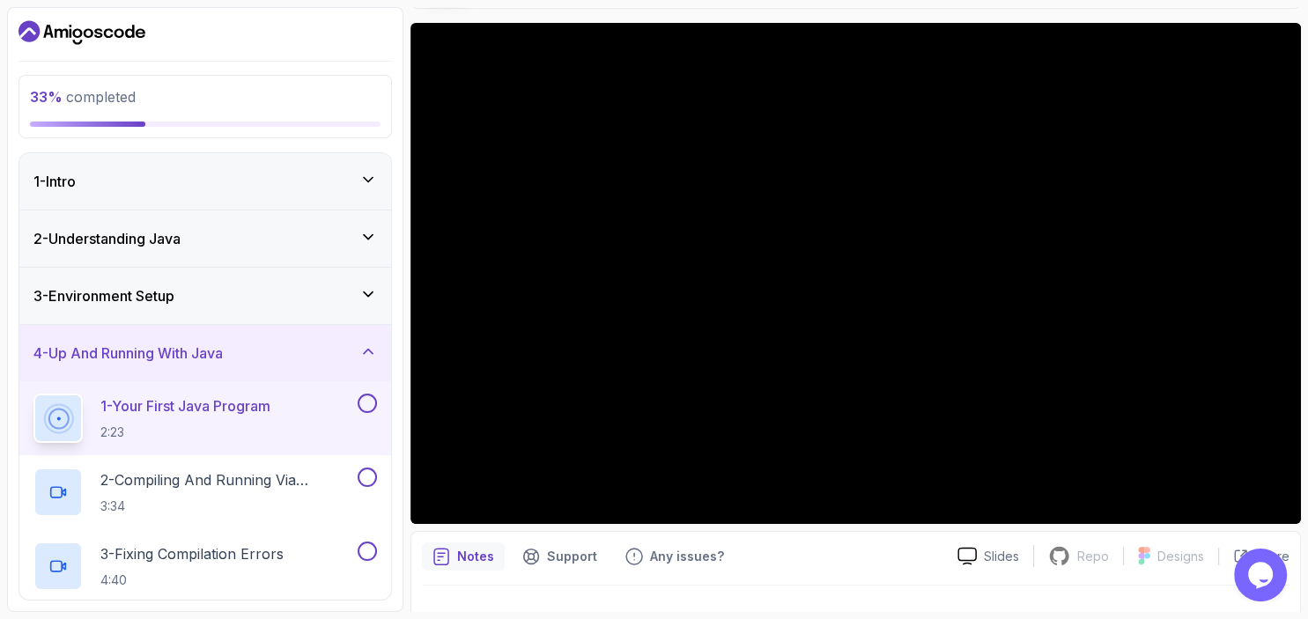
click at [365, 407] on button at bounding box center [367, 403] width 19 height 19
click at [261, 412] on p "1 - Your First Java Program" at bounding box center [185, 406] width 170 height 21
click at [717, 320] on div at bounding box center [856, 273] width 891 height 501
click at [661, 382] on div at bounding box center [856, 273] width 891 height 501
click at [362, 407] on icon at bounding box center [367, 404] width 16 height 18
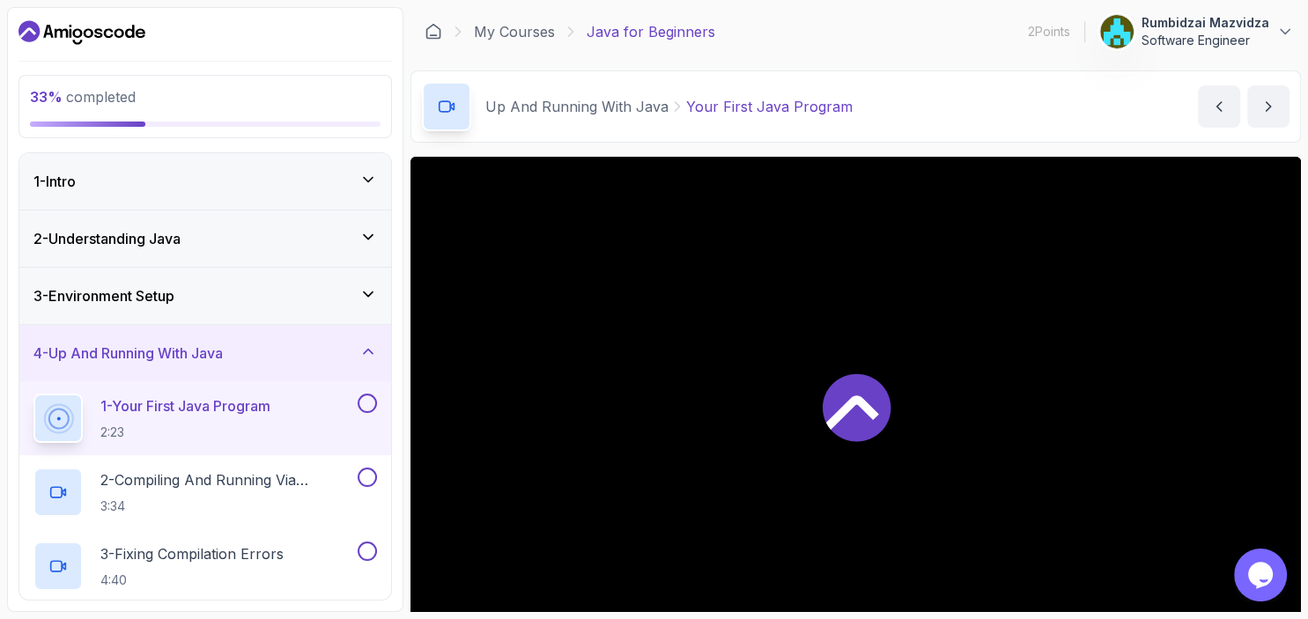
scroll to position [33, 0]
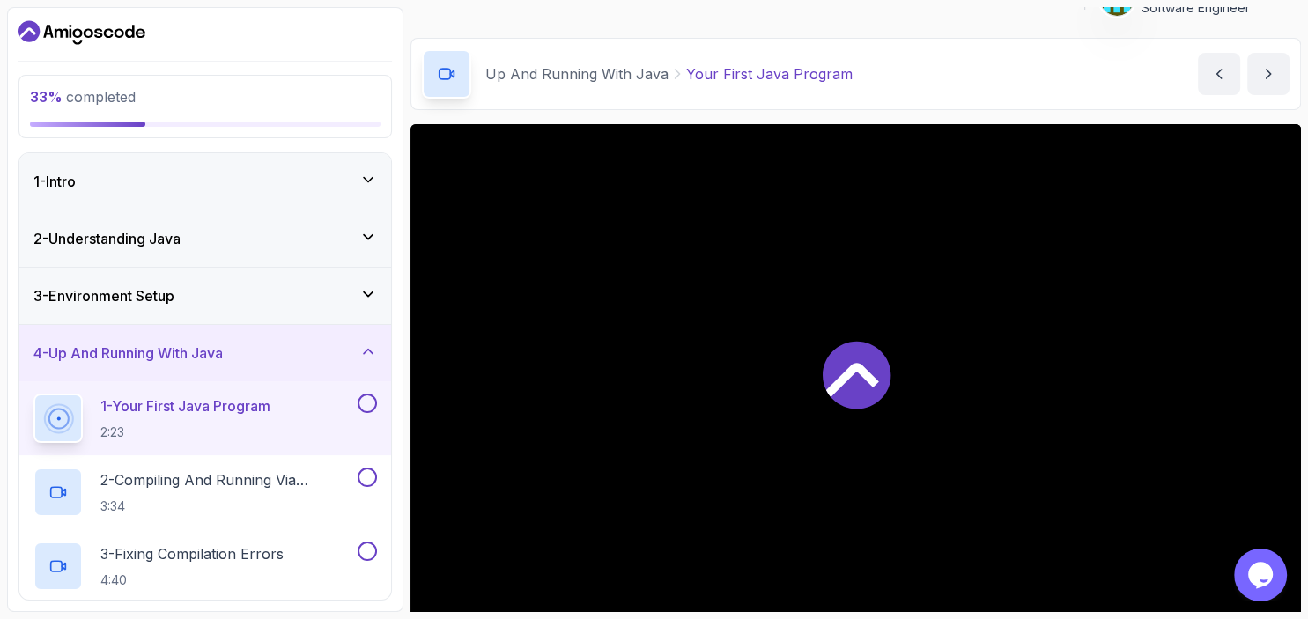
click at [456, 83] on div at bounding box center [446, 73] width 49 height 49
click at [708, 79] on p "Your First Java Program" at bounding box center [769, 73] width 167 height 21
click at [724, 67] on p "Your First Java Program" at bounding box center [769, 73] width 167 height 21
click at [1265, 87] on button "next content" at bounding box center [1269, 74] width 42 height 42
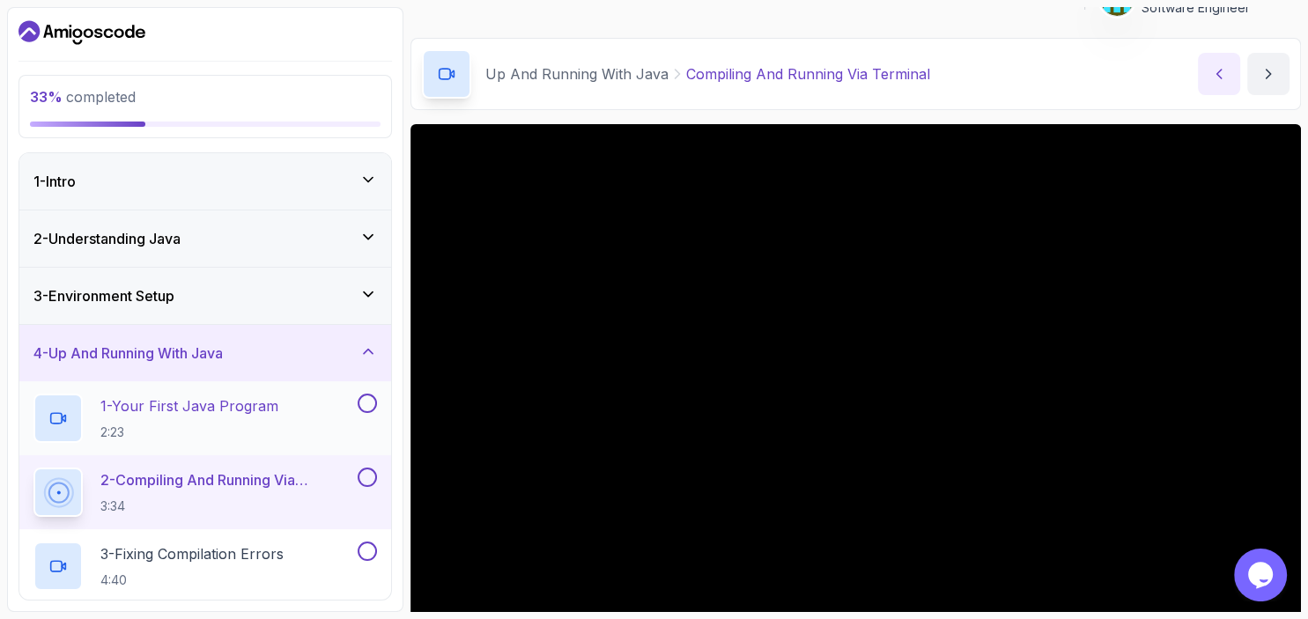
click at [1227, 80] on icon "previous content" at bounding box center [1220, 74] width 18 height 18
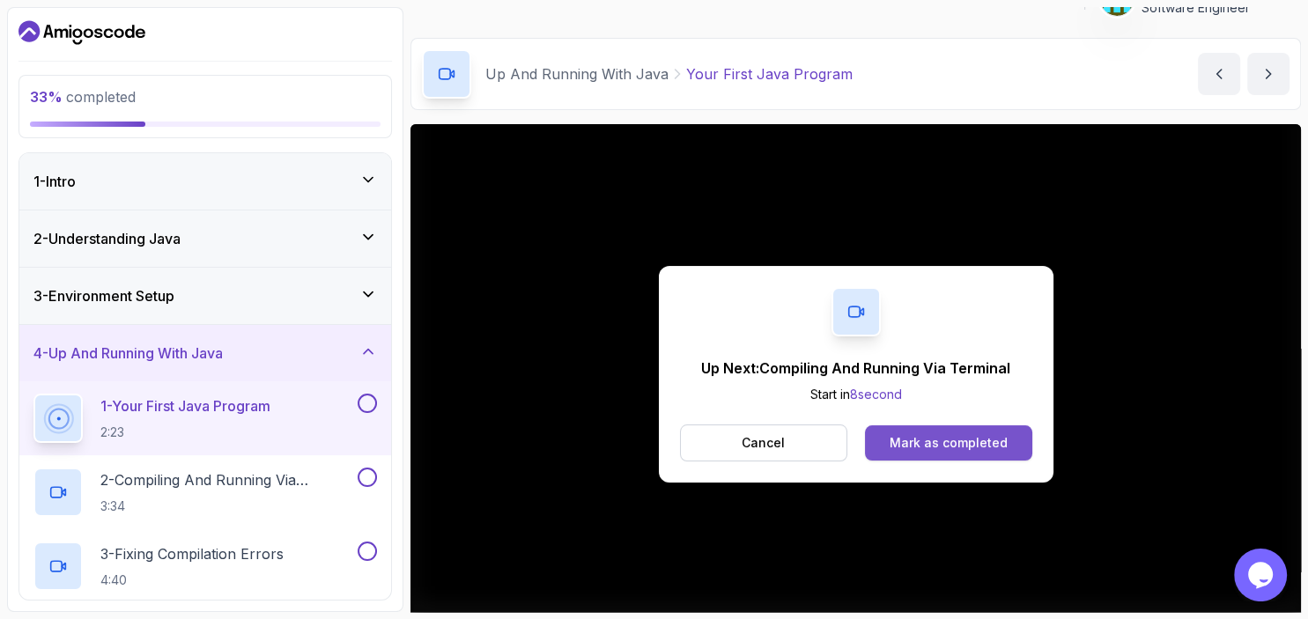
click at [932, 439] on div "Mark as completed" at bounding box center [949, 443] width 118 height 18
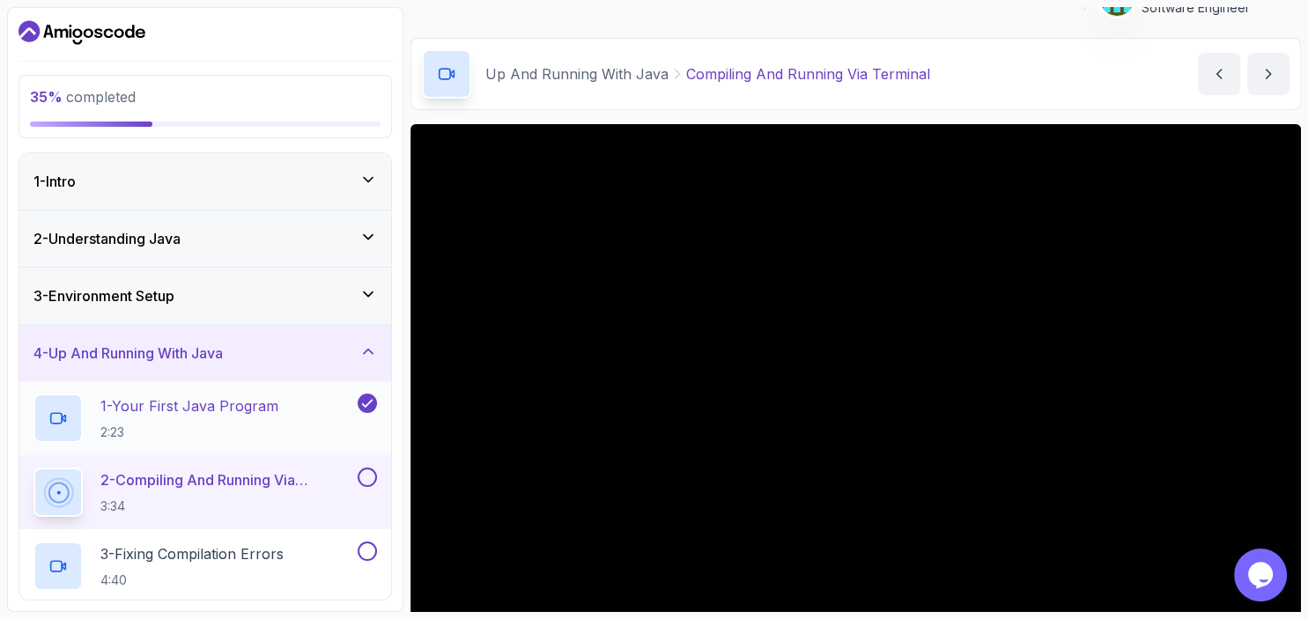
click at [361, 478] on button at bounding box center [367, 477] width 19 height 19
click at [371, 478] on button at bounding box center [367, 477] width 19 height 19
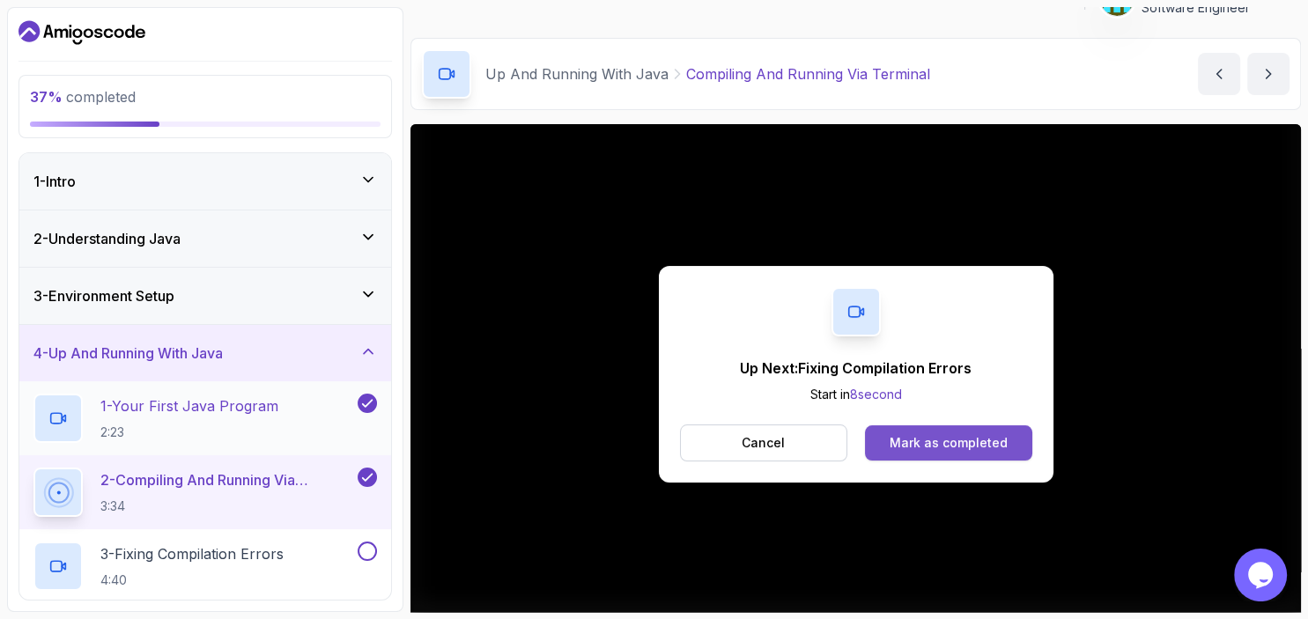
click at [911, 437] on div "Mark as completed" at bounding box center [949, 443] width 118 height 18
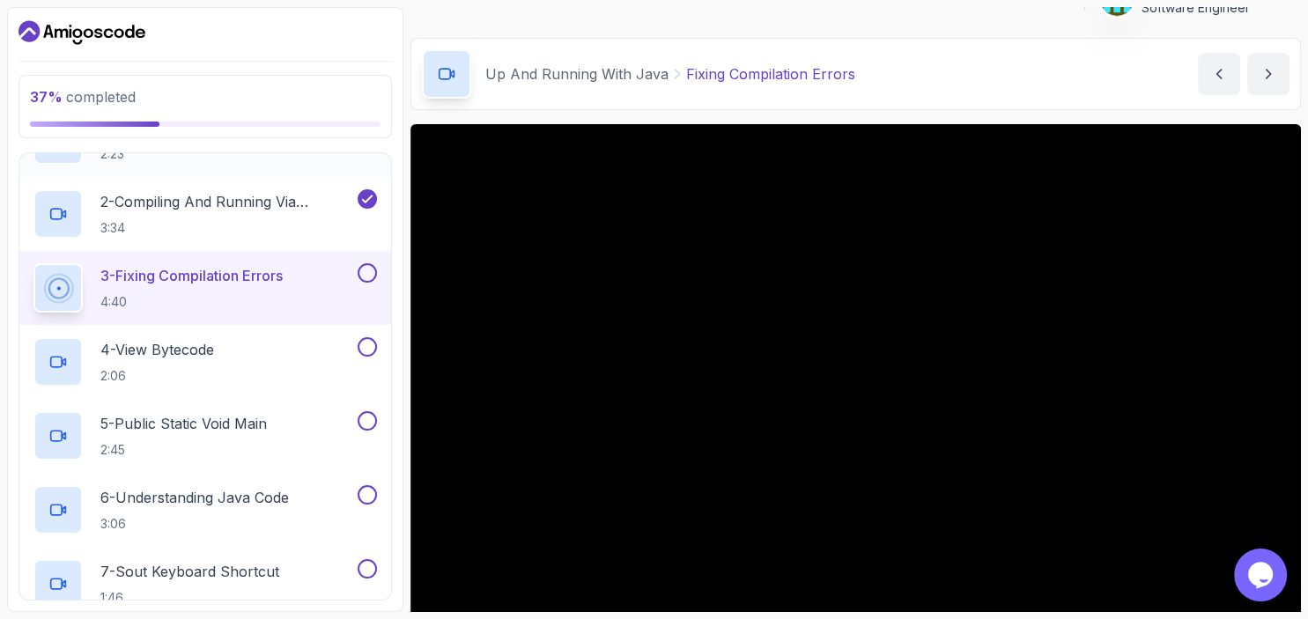
scroll to position [275, 0]
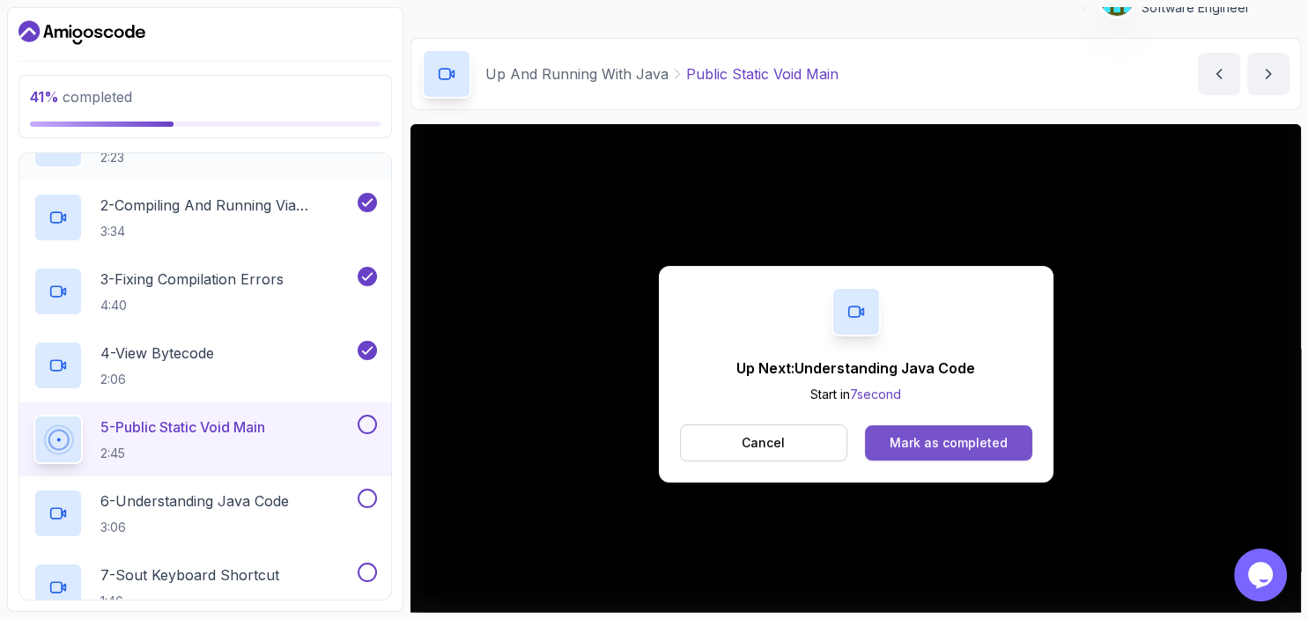
click at [895, 450] on div "Mark as completed" at bounding box center [949, 443] width 118 height 18
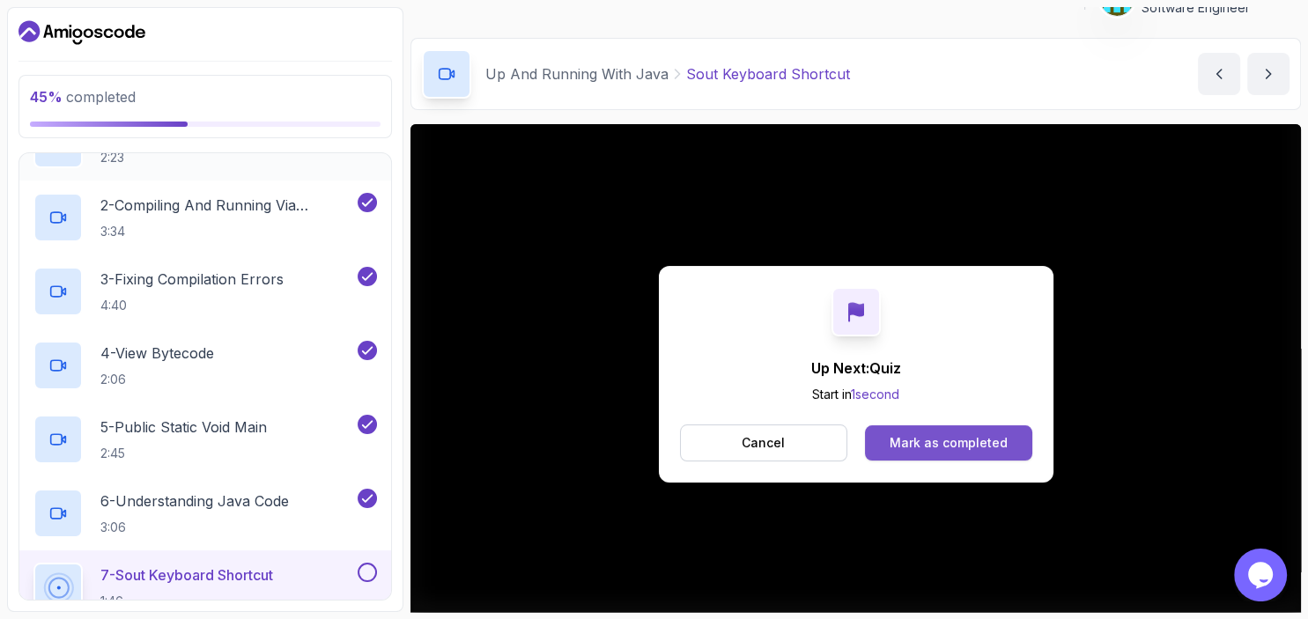
click at [927, 436] on div "Mark as completed" at bounding box center [949, 443] width 118 height 18
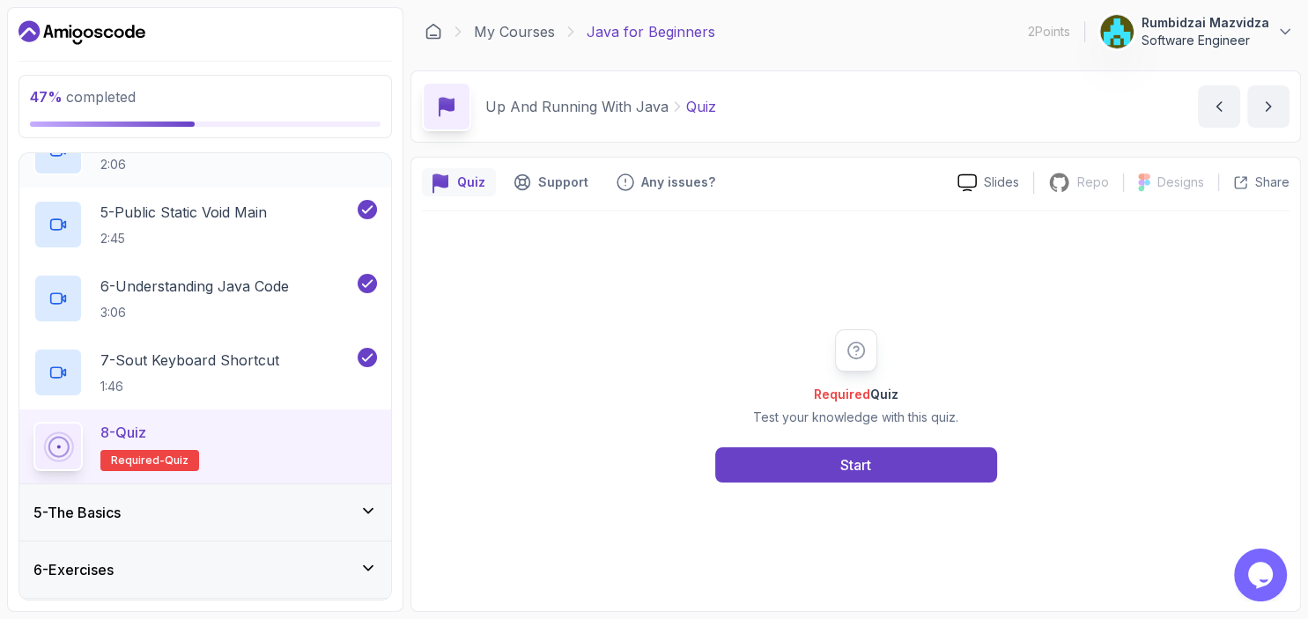
scroll to position [488, 0]
click at [777, 470] on button "Start" at bounding box center [856, 465] width 282 height 35
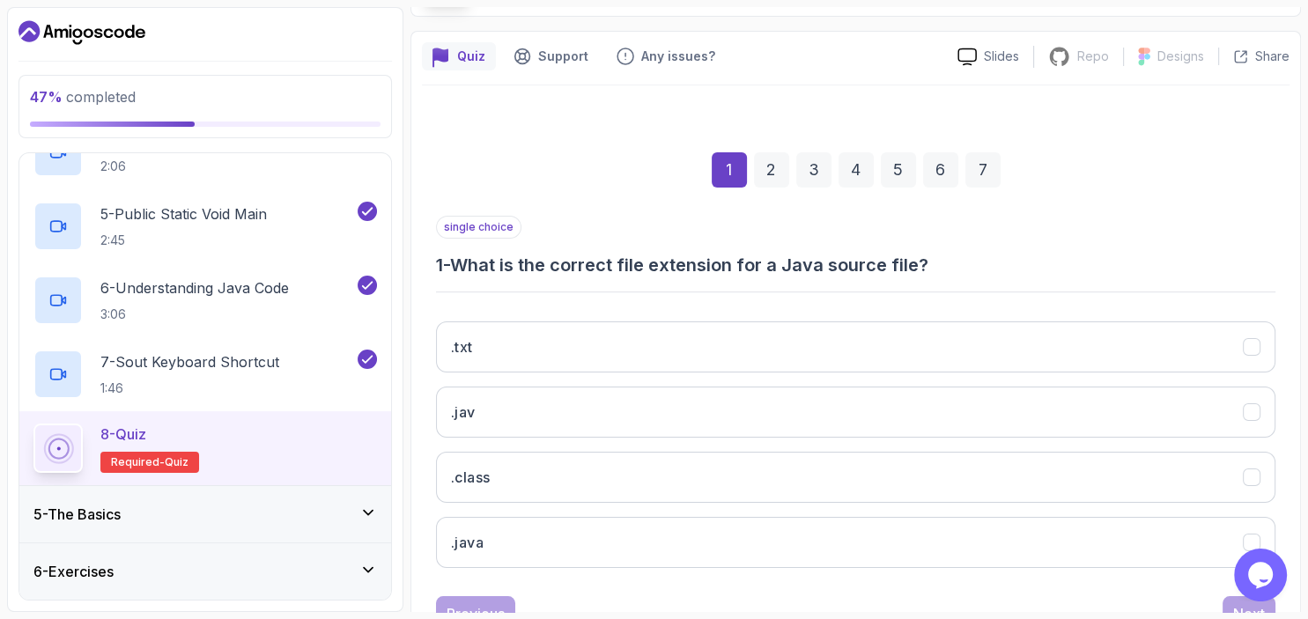
scroll to position [127, 0]
click at [615, 533] on button ".java" at bounding box center [856, 541] width 840 height 51
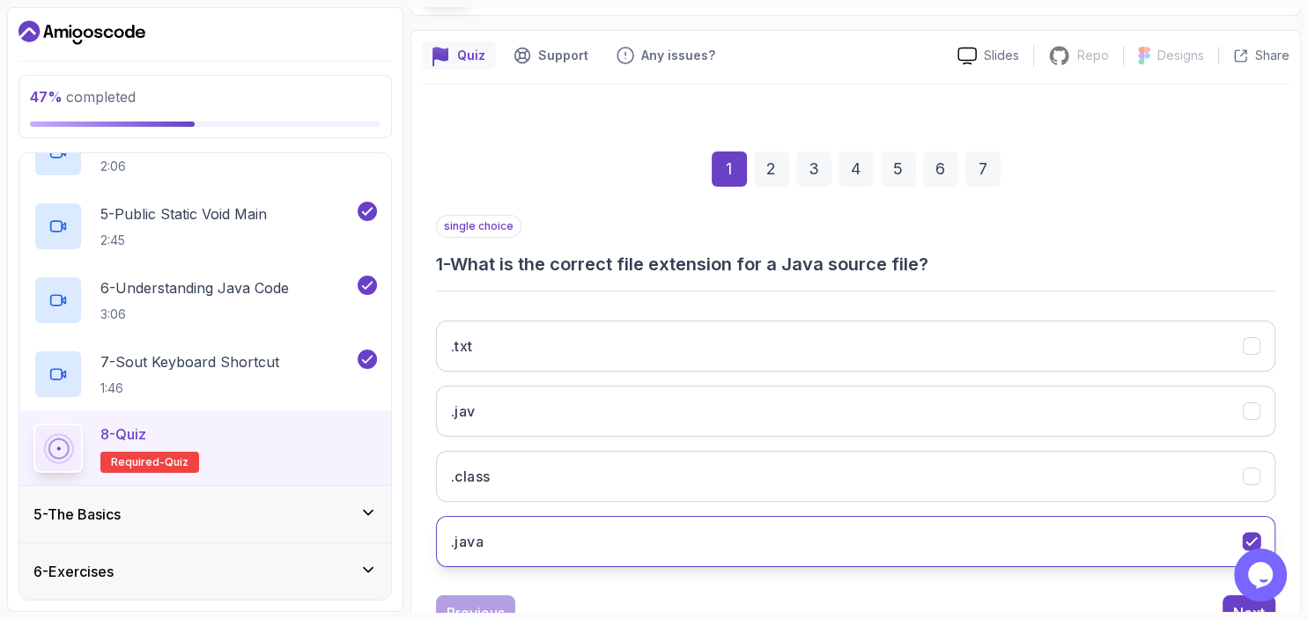
scroll to position [193, 0]
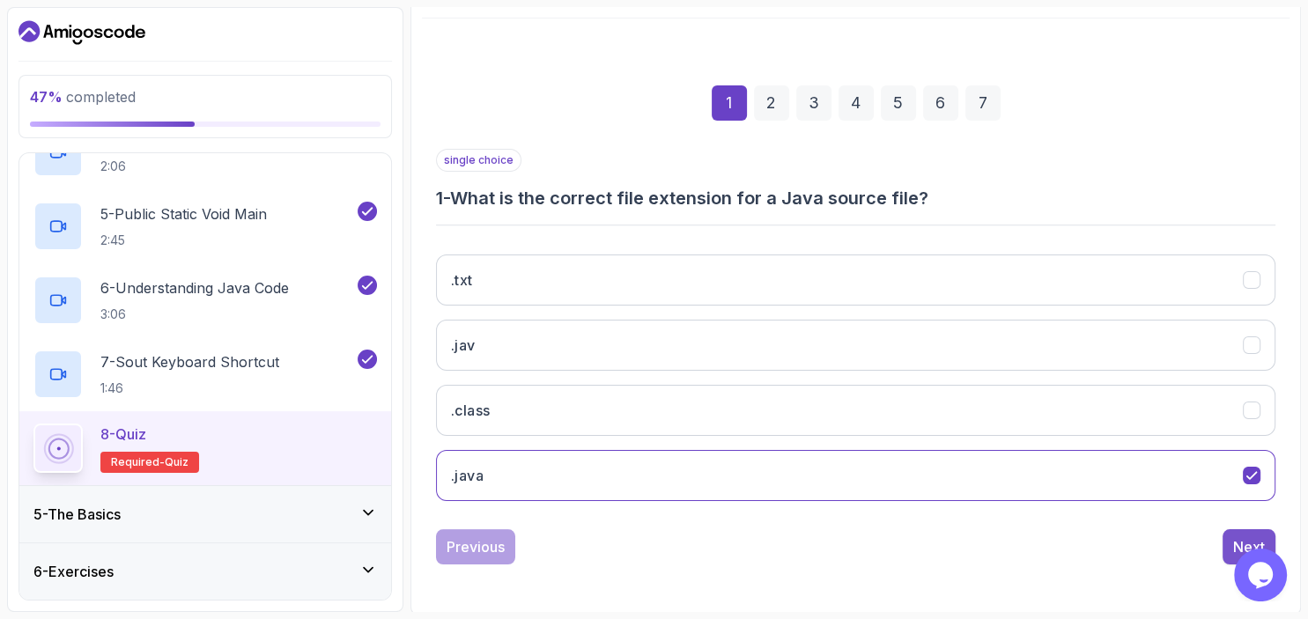
click at [1235, 540] on div "Next" at bounding box center [1249, 547] width 32 height 21
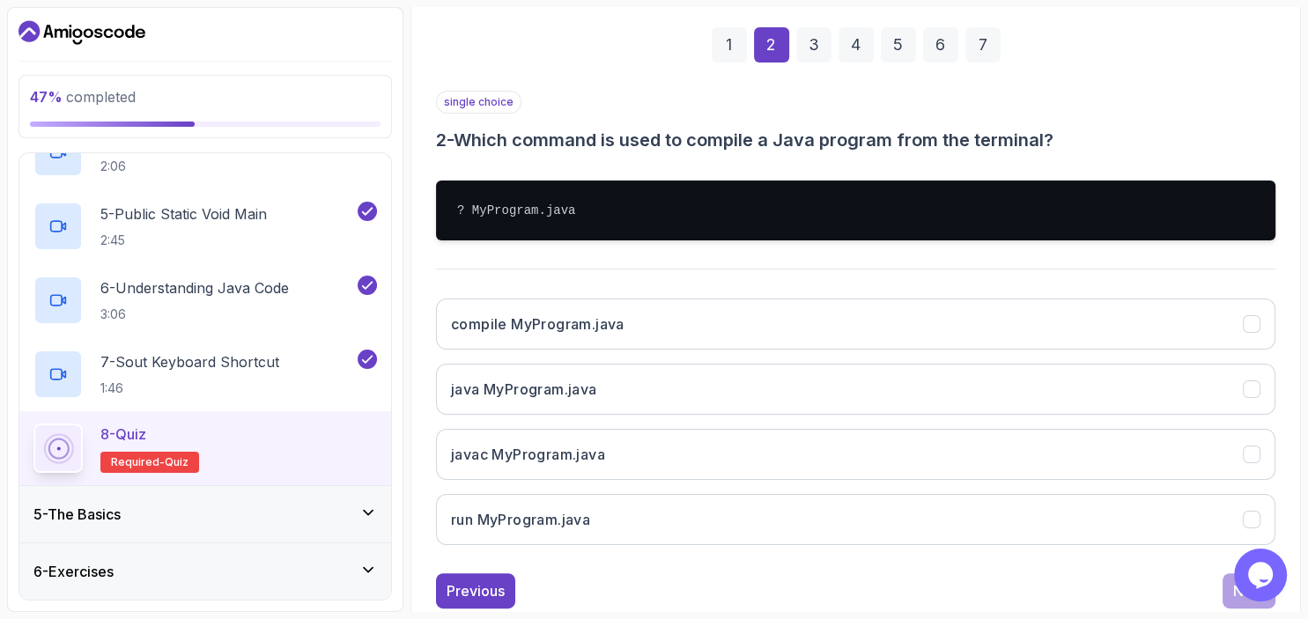
scroll to position [248, 0]
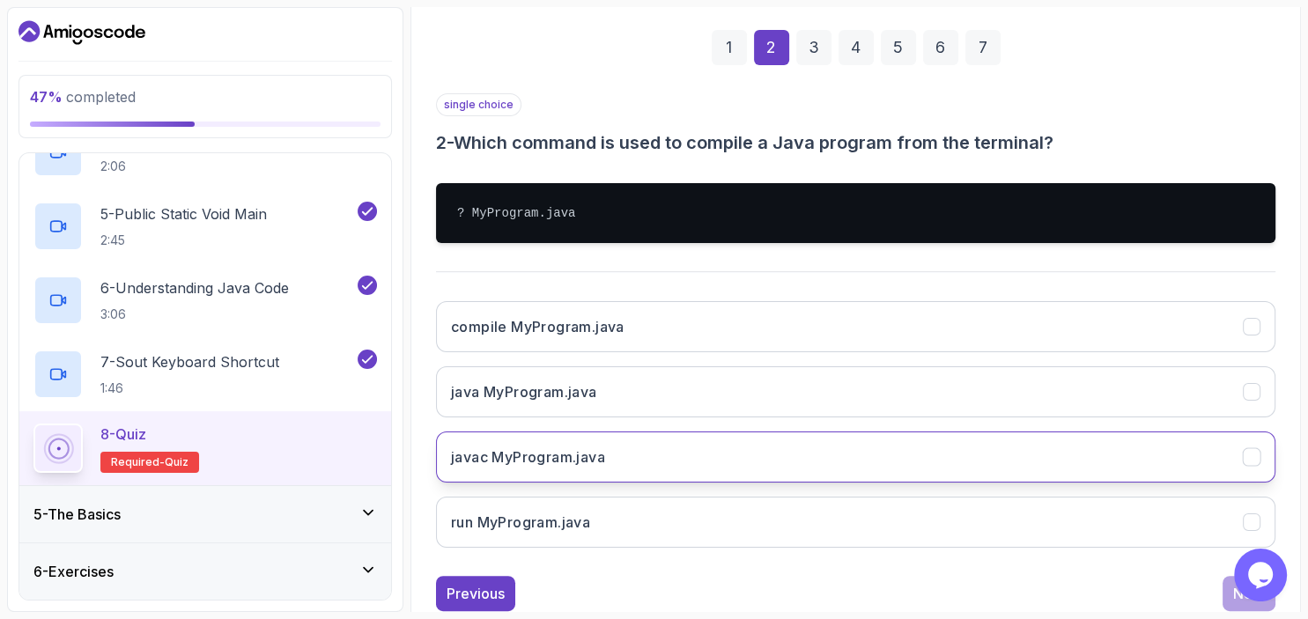
click at [735, 457] on button "javac MyProgram.java" at bounding box center [856, 457] width 840 height 51
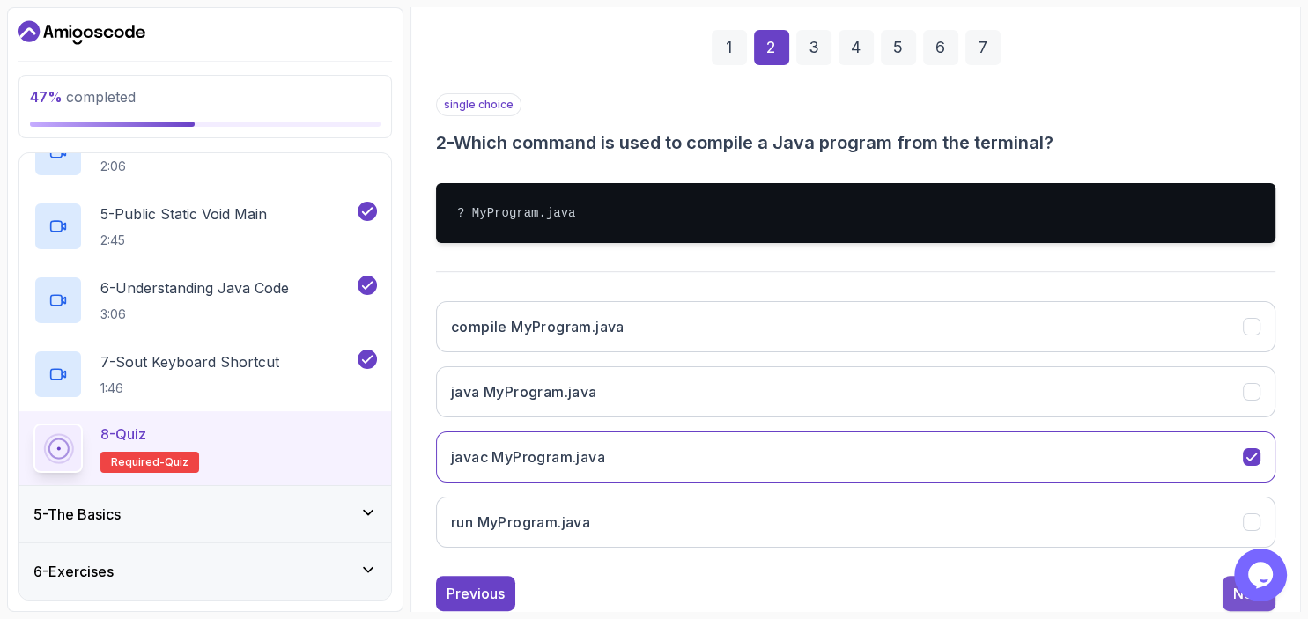
click at [1229, 592] on button "Next" at bounding box center [1249, 593] width 53 height 35
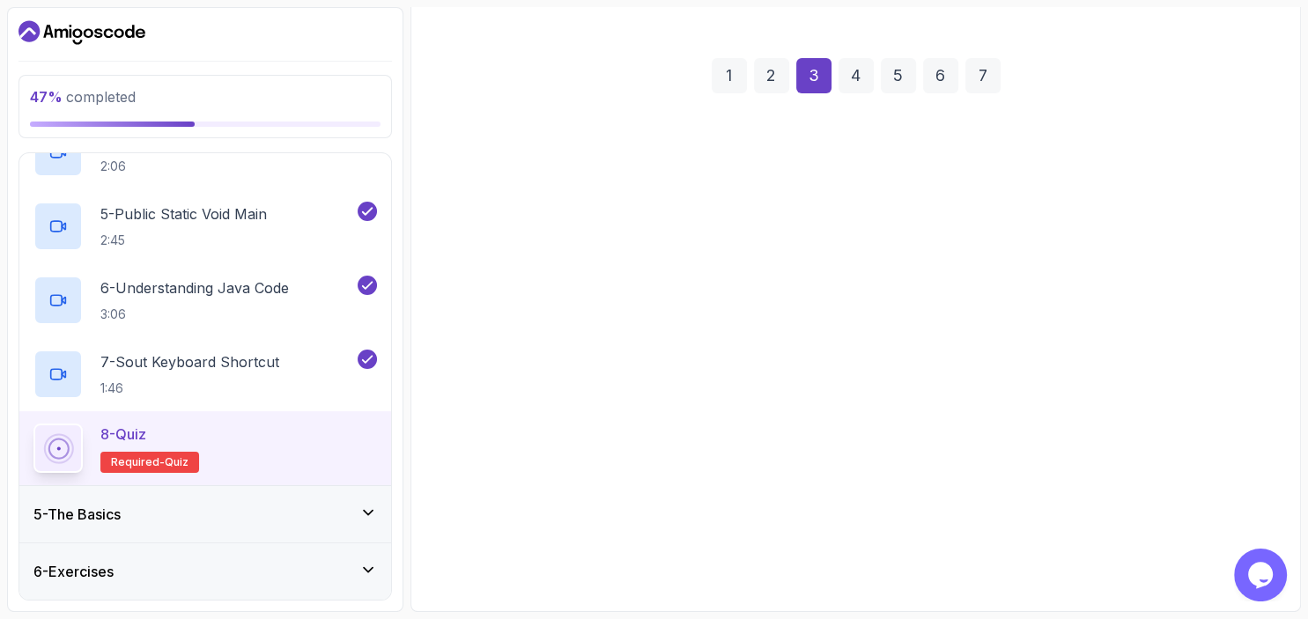
scroll to position [193, 0]
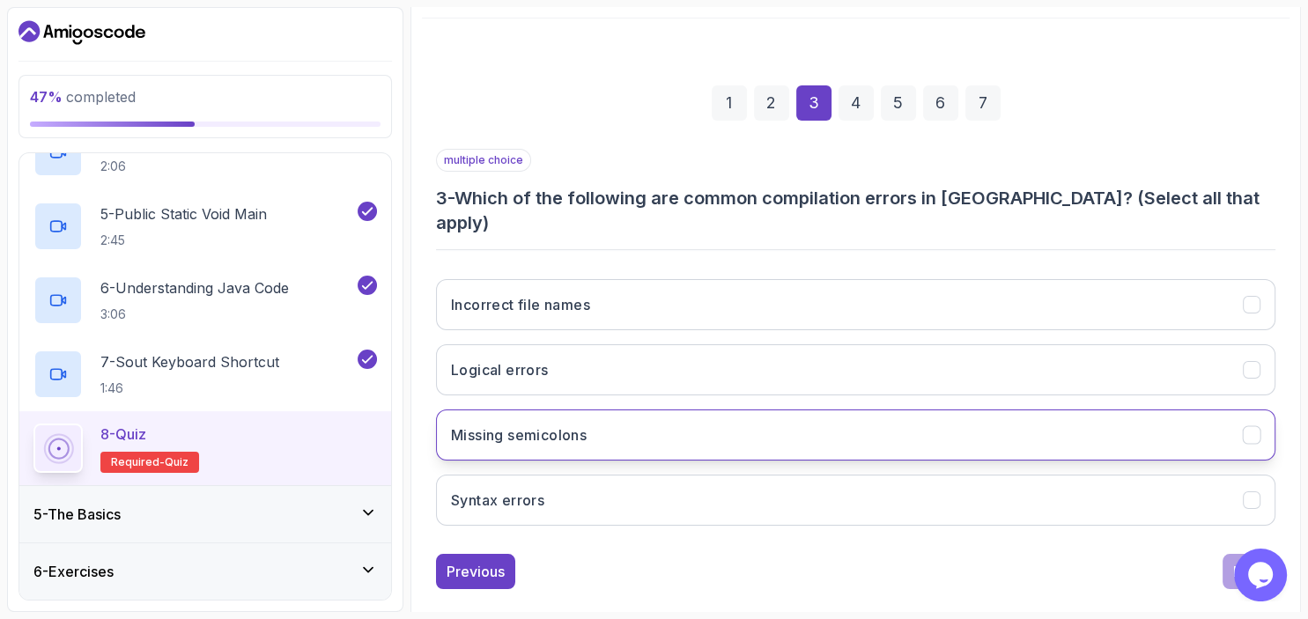
click at [952, 414] on button "Missing semicolons" at bounding box center [856, 435] width 840 height 51
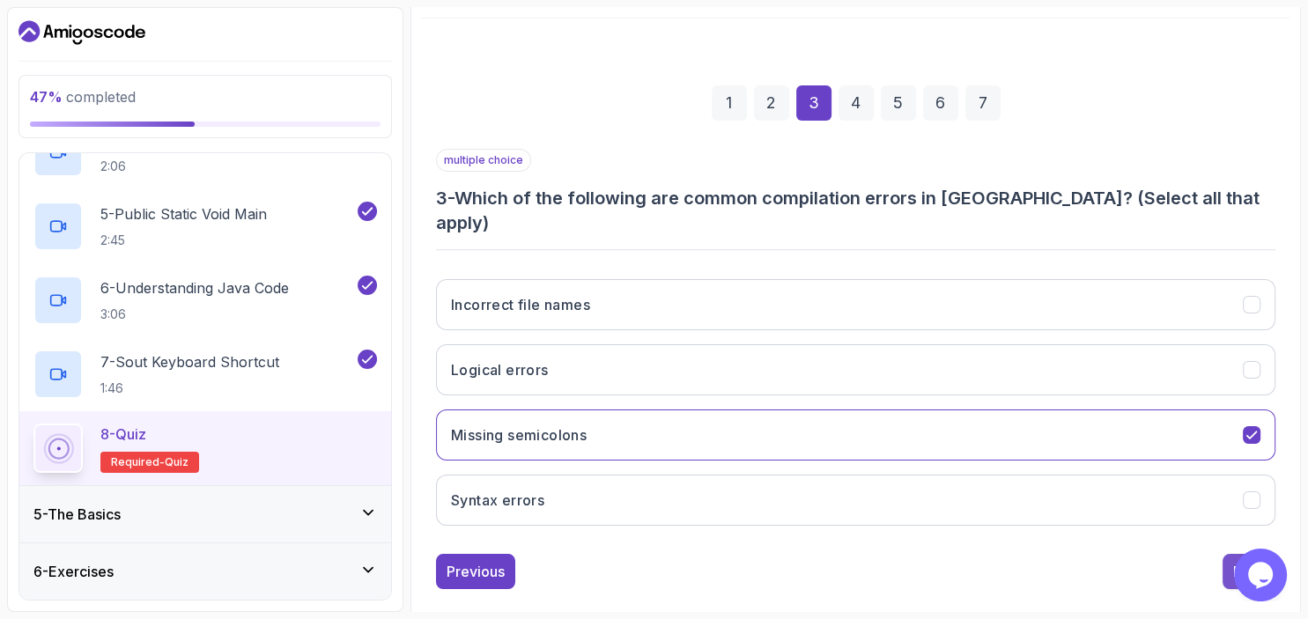
click at [1226, 554] on button "Next" at bounding box center [1249, 571] width 53 height 35
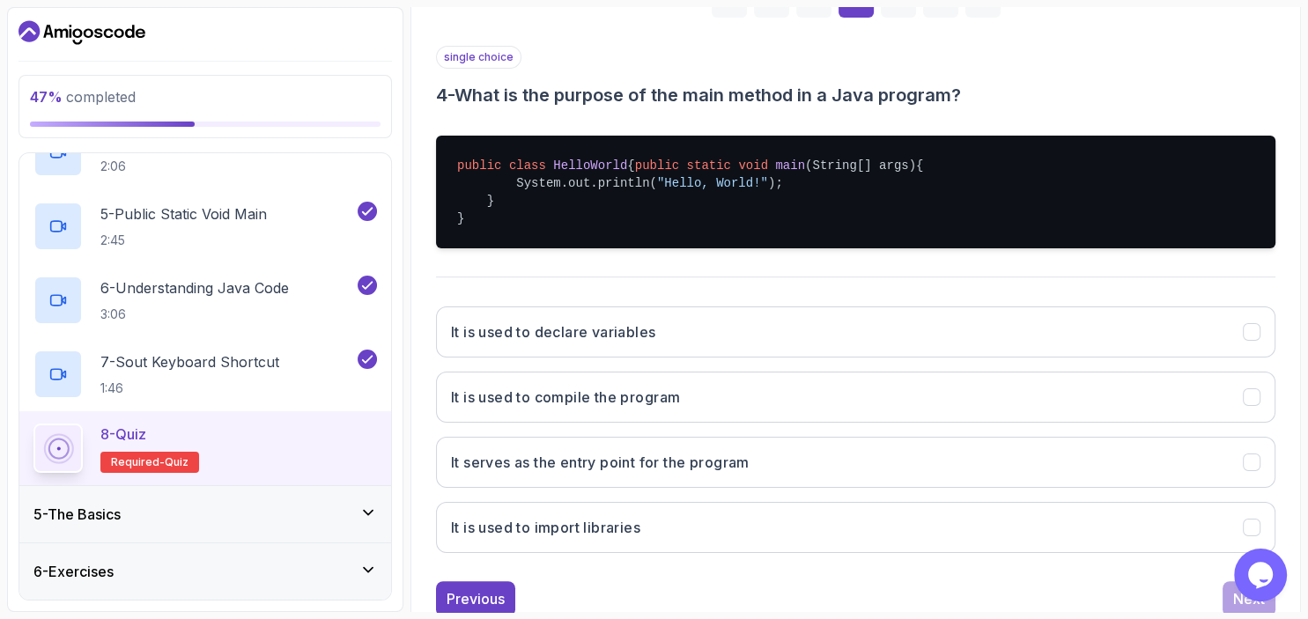
scroll to position [301, 0]
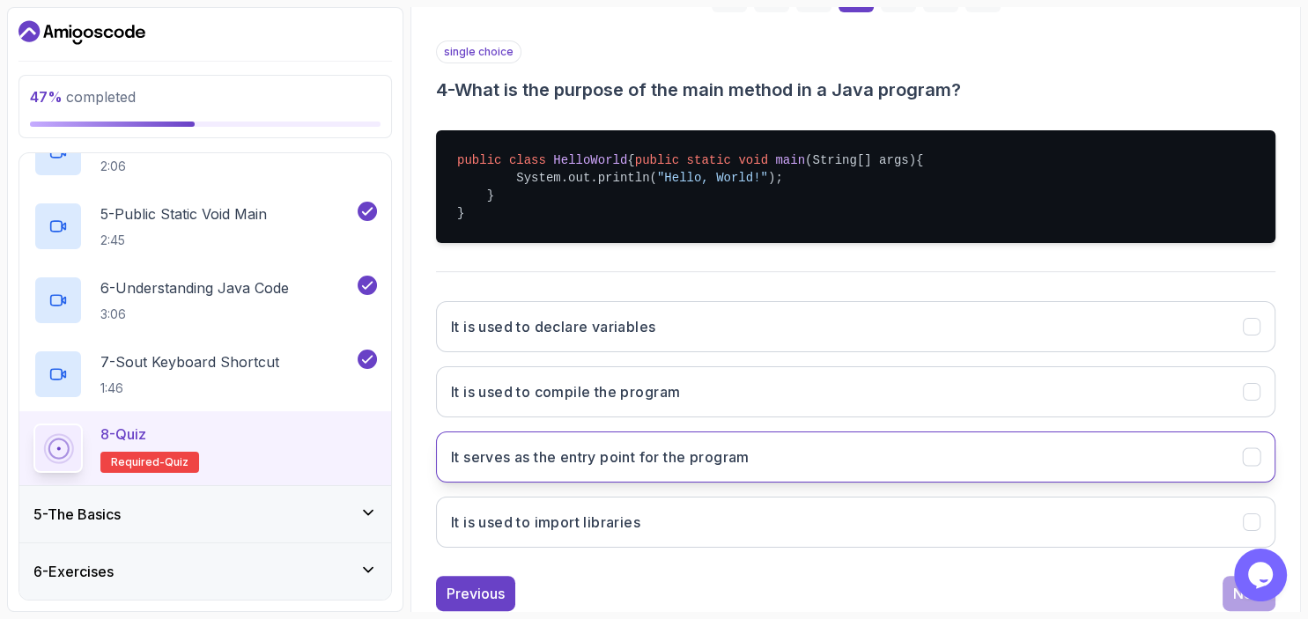
click at [752, 483] on button "It serves as the entry point for the program" at bounding box center [856, 457] width 840 height 51
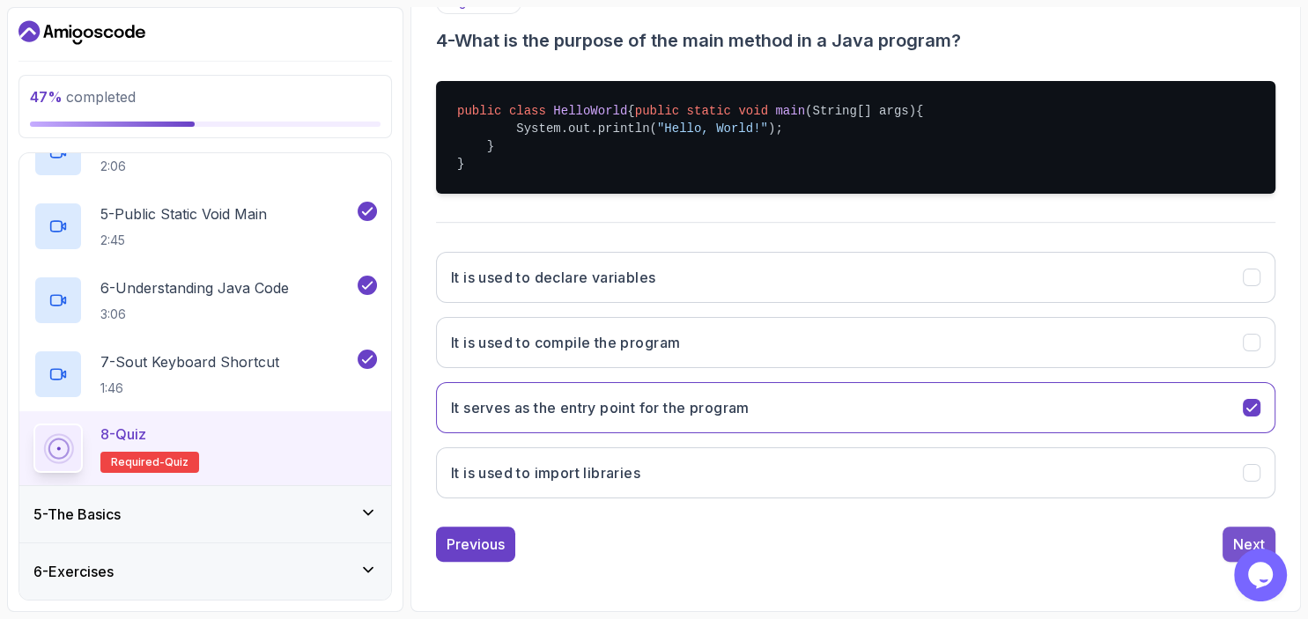
click at [1233, 536] on button "Next" at bounding box center [1249, 544] width 53 height 35
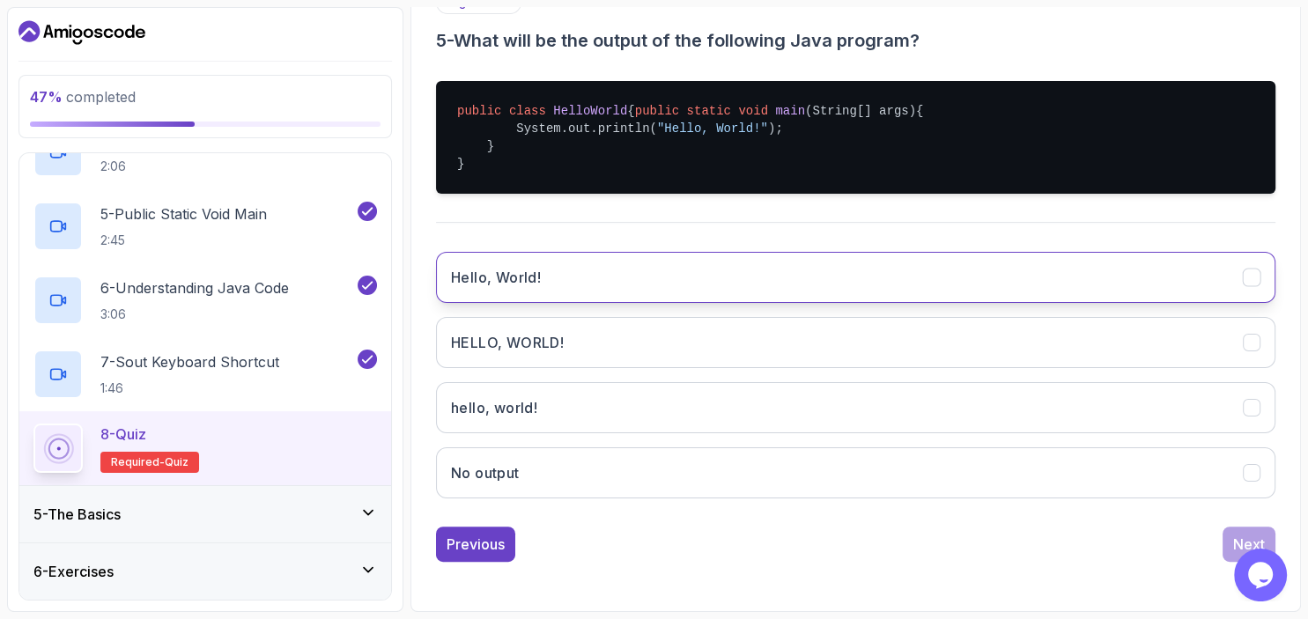
click at [834, 270] on button "Hello, World!" at bounding box center [856, 277] width 840 height 51
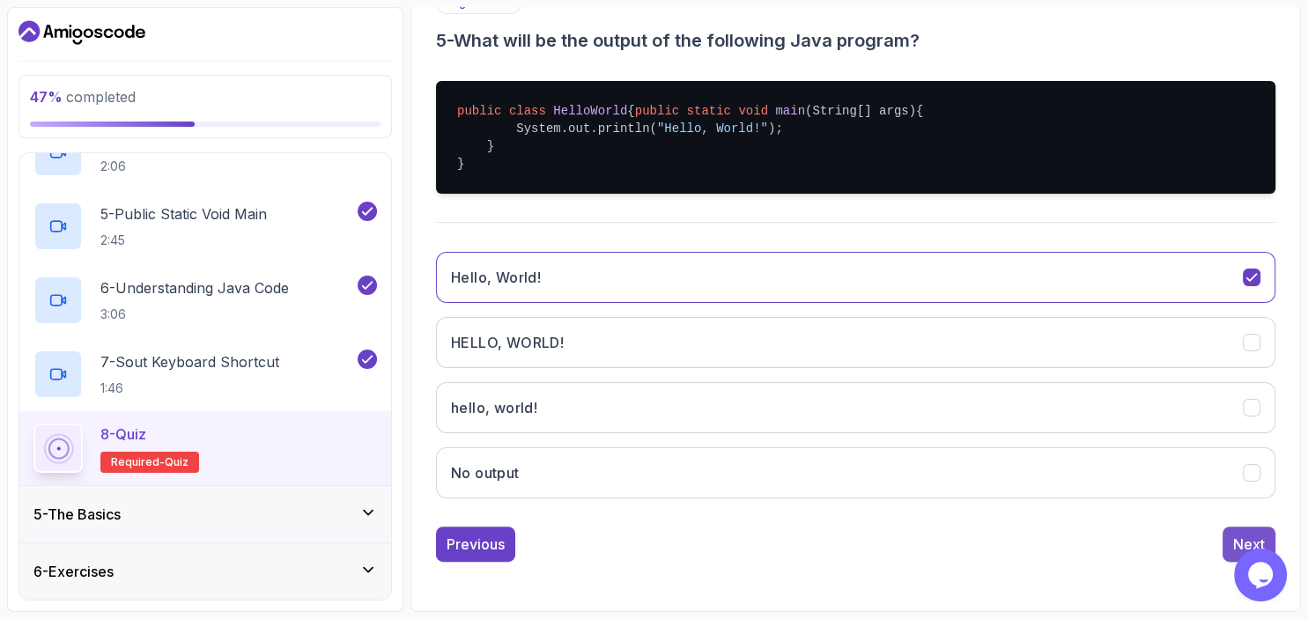
click at [1233, 540] on button "Next" at bounding box center [1249, 544] width 53 height 35
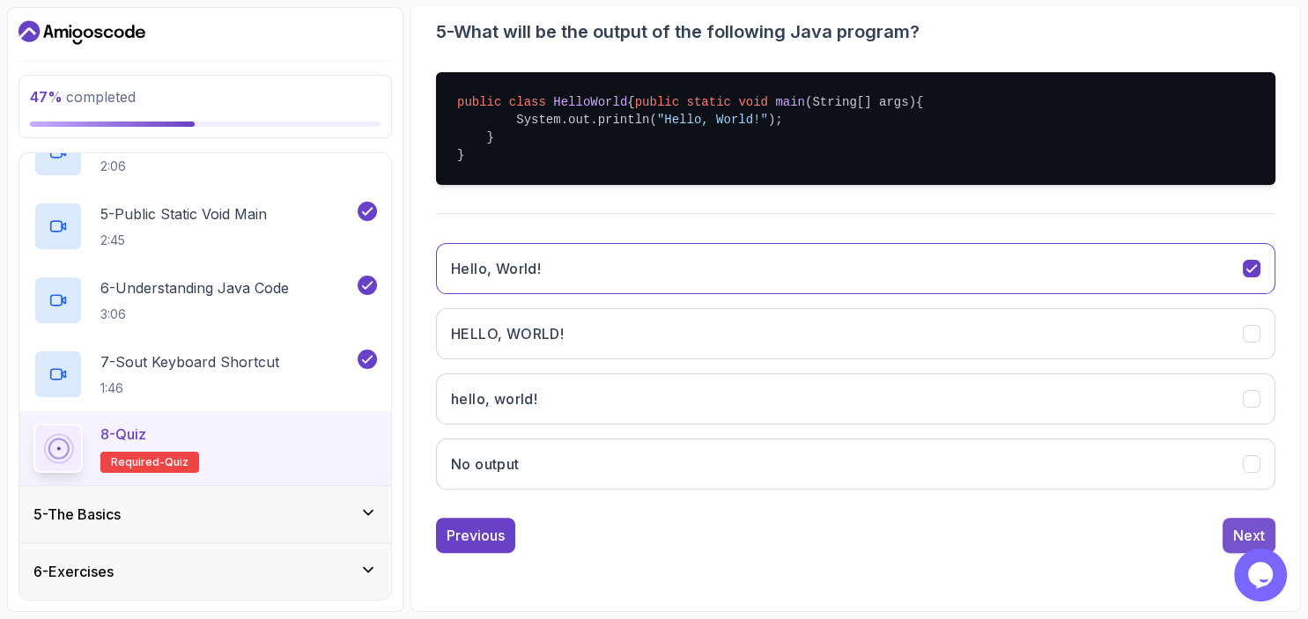
scroll to position [193, 0]
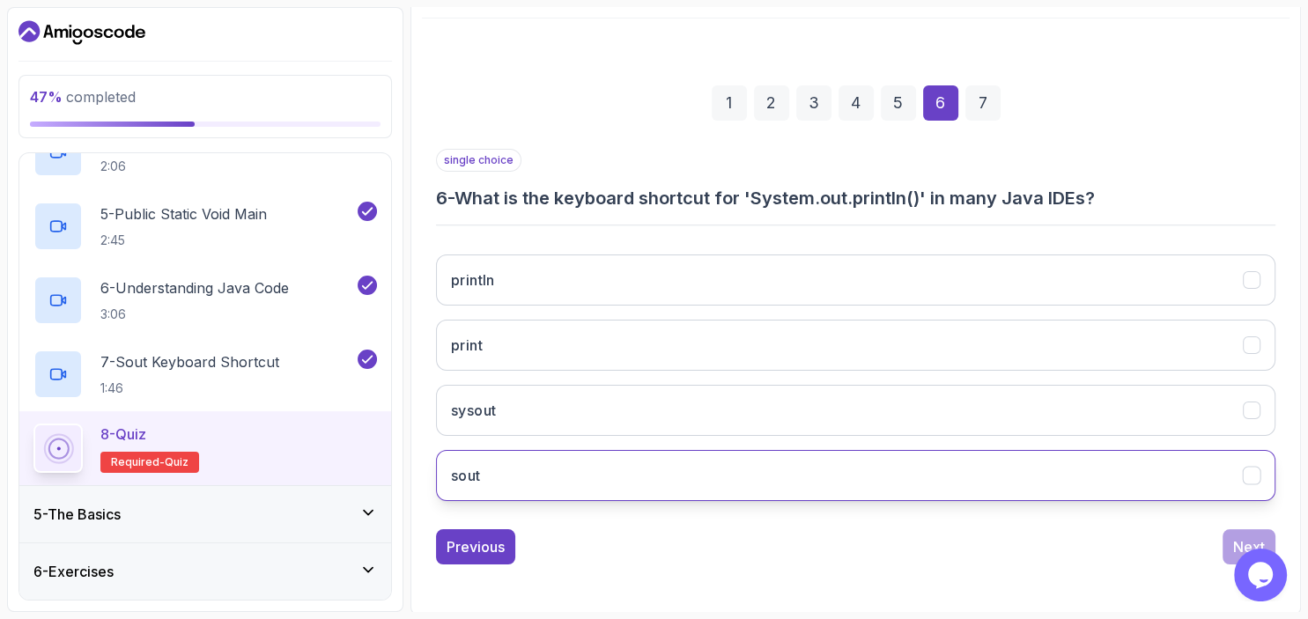
click at [902, 475] on button "sout" at bounding box center [856, 475] width 840 height 51
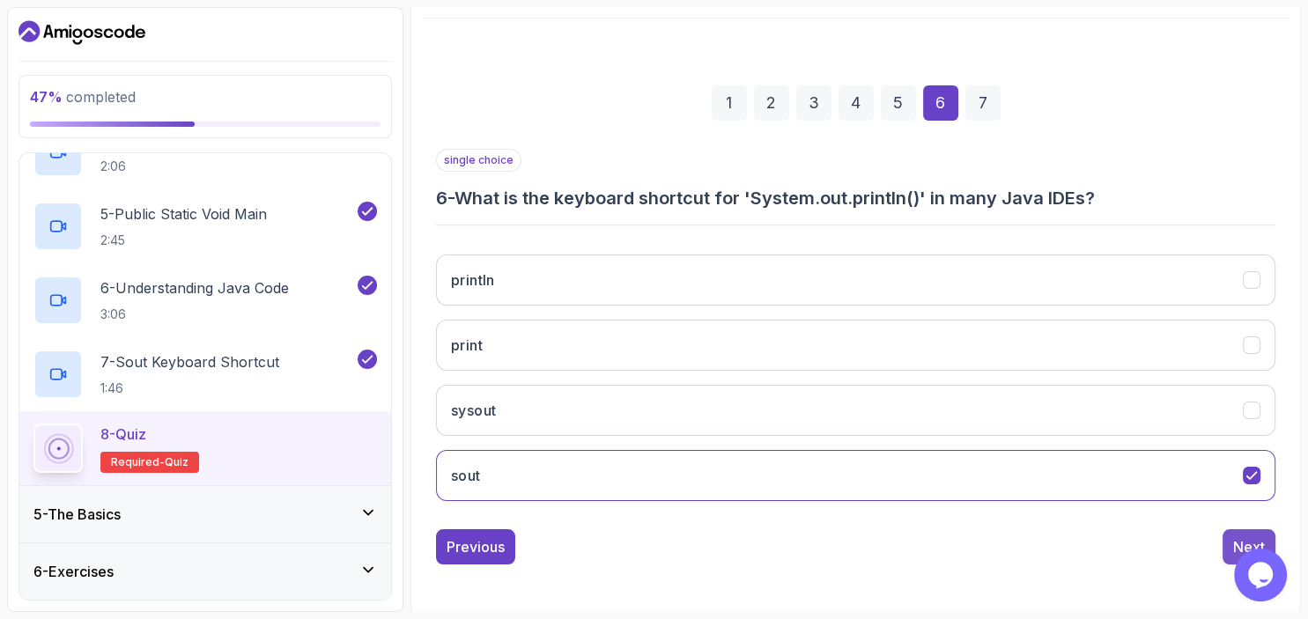
click at [1233, 540] on button "Next" at bounding box center [1249, 547] width 53 height 35
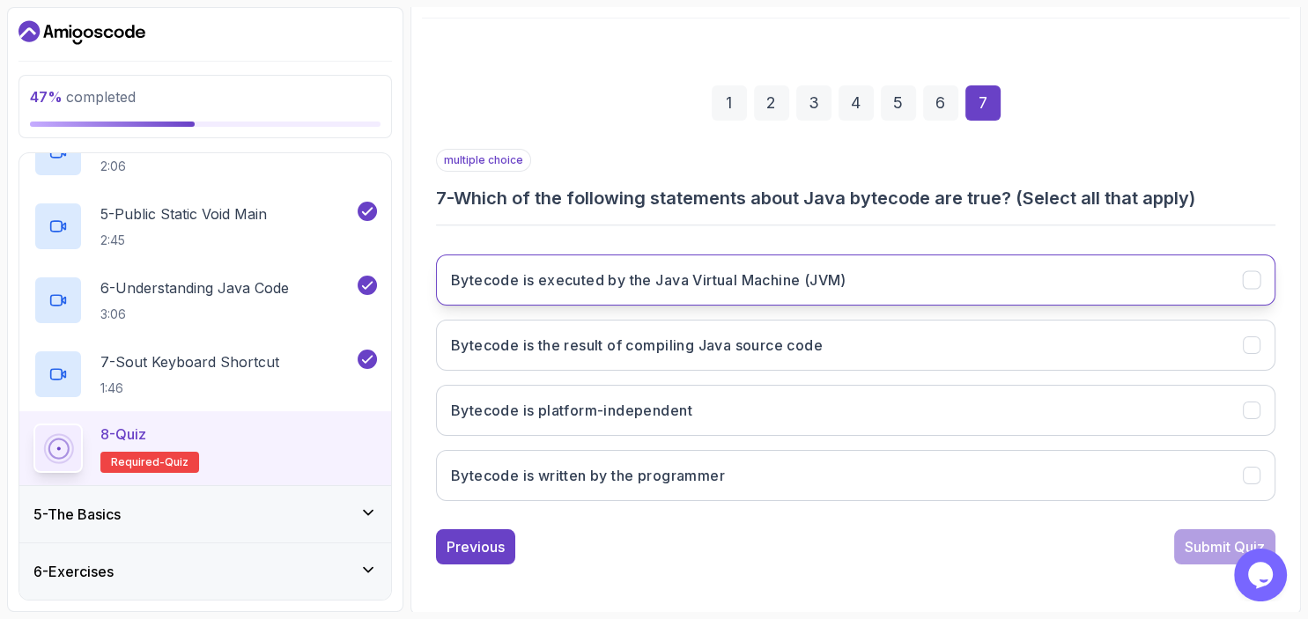
click at [852, 288] on button "Bytecode is executed by the Java Virtual Machine (JVM)" at bounding box center [856, 280] width 840 height 51
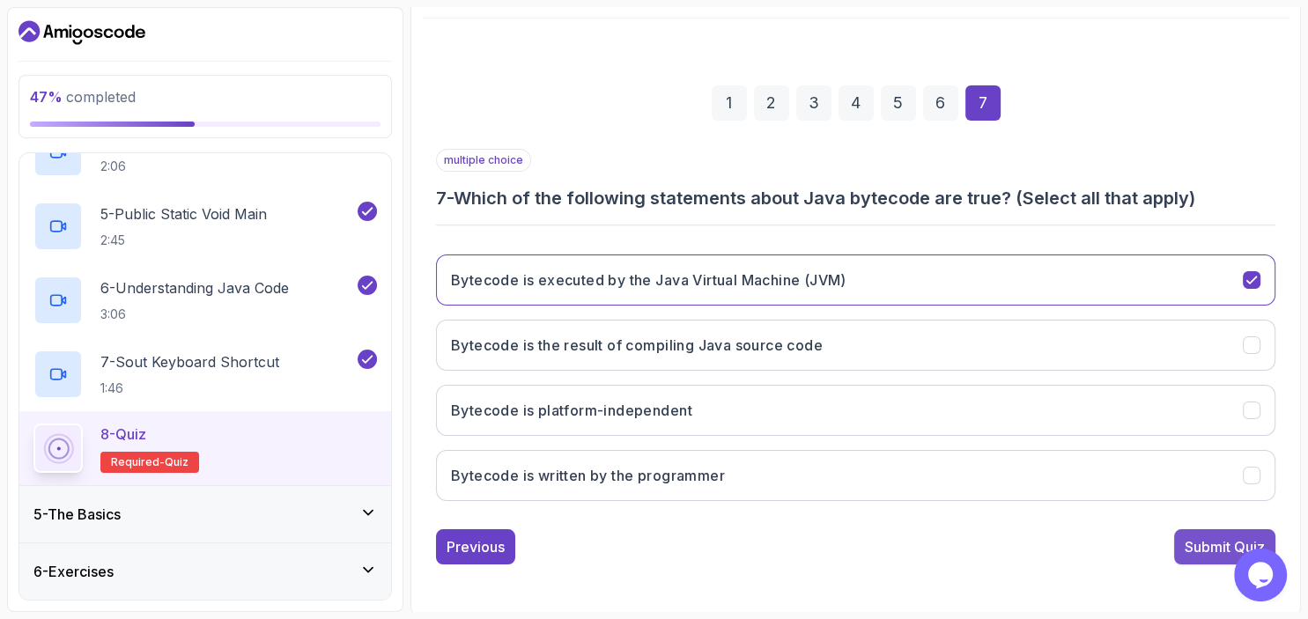
click at [1203, 545] on div "Submit Quiz" at bounding box center [1225, 547] width 80 height 21
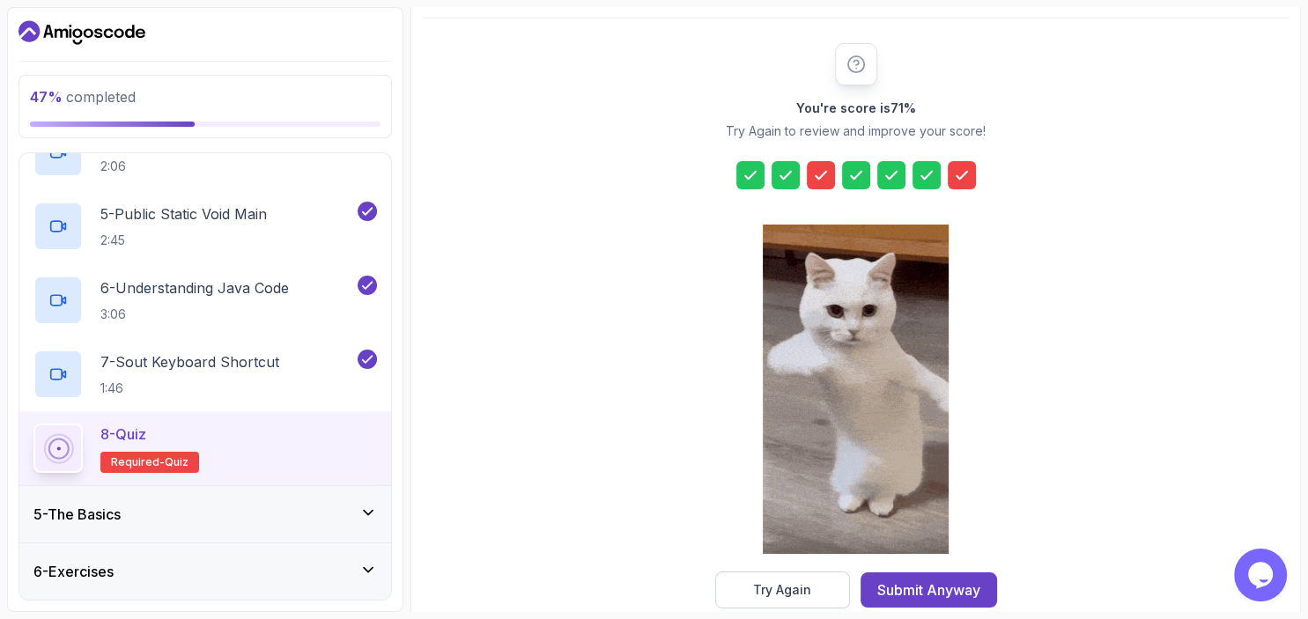
scroll to position [224, 0]
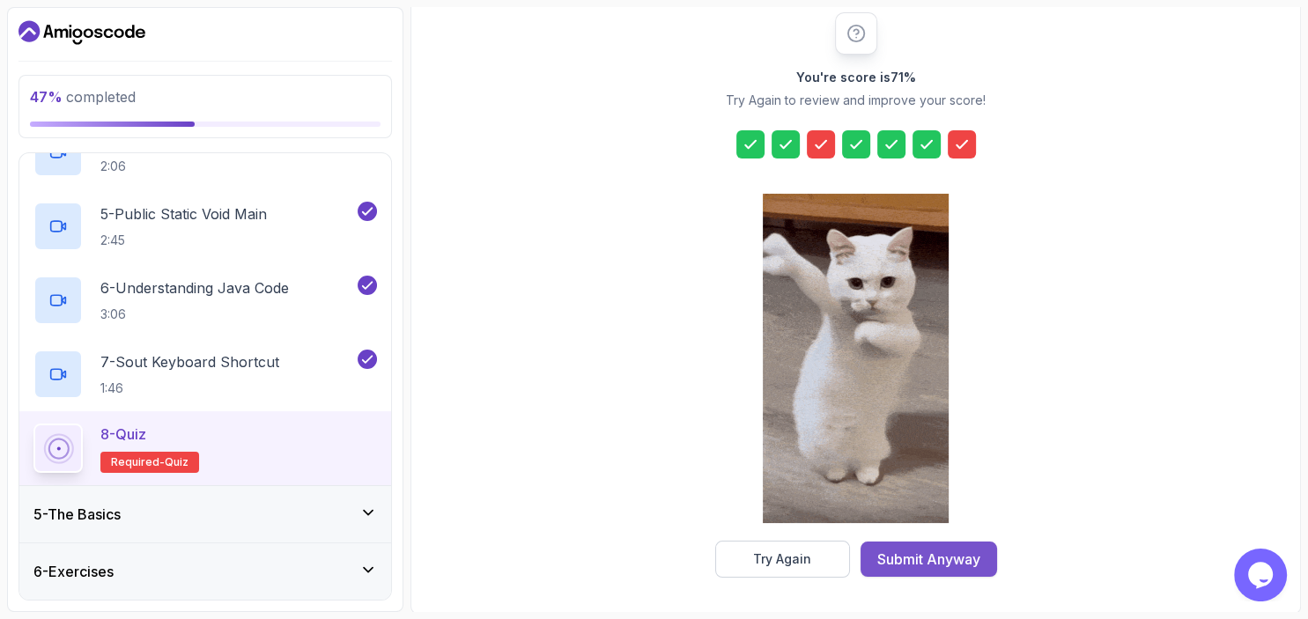
click at [920, 552] on div "Submit Anyway" at bounding box center [929, 559] width 103 height 21
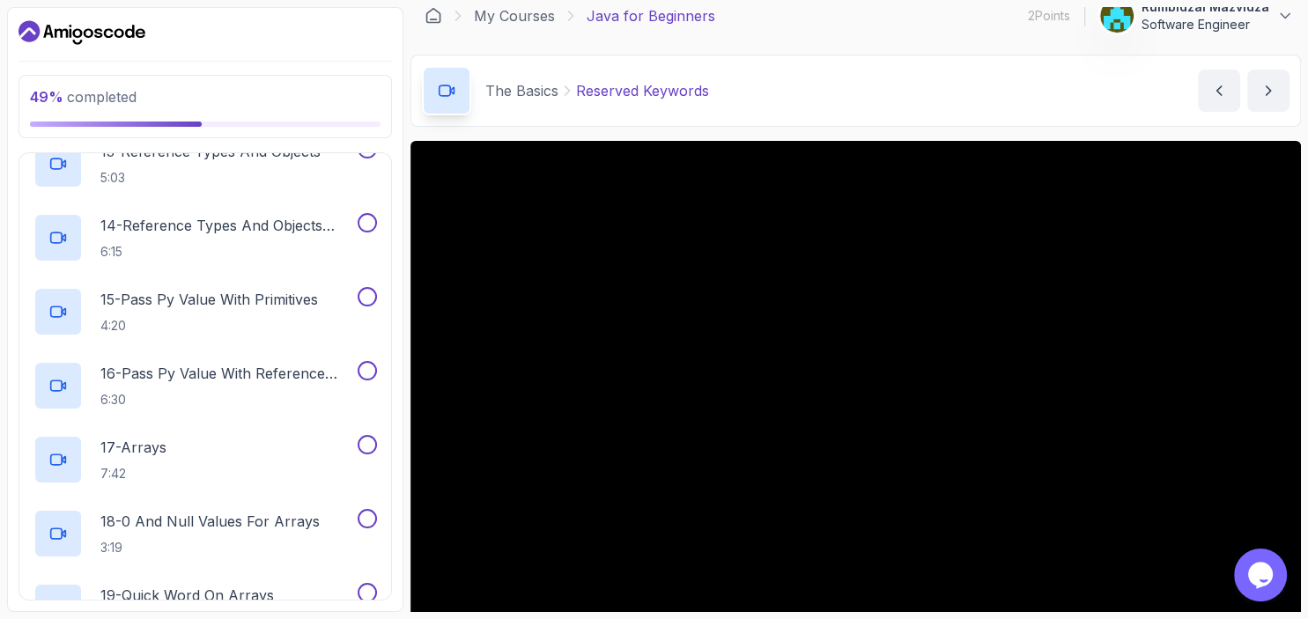
scroll to position [15, 0]
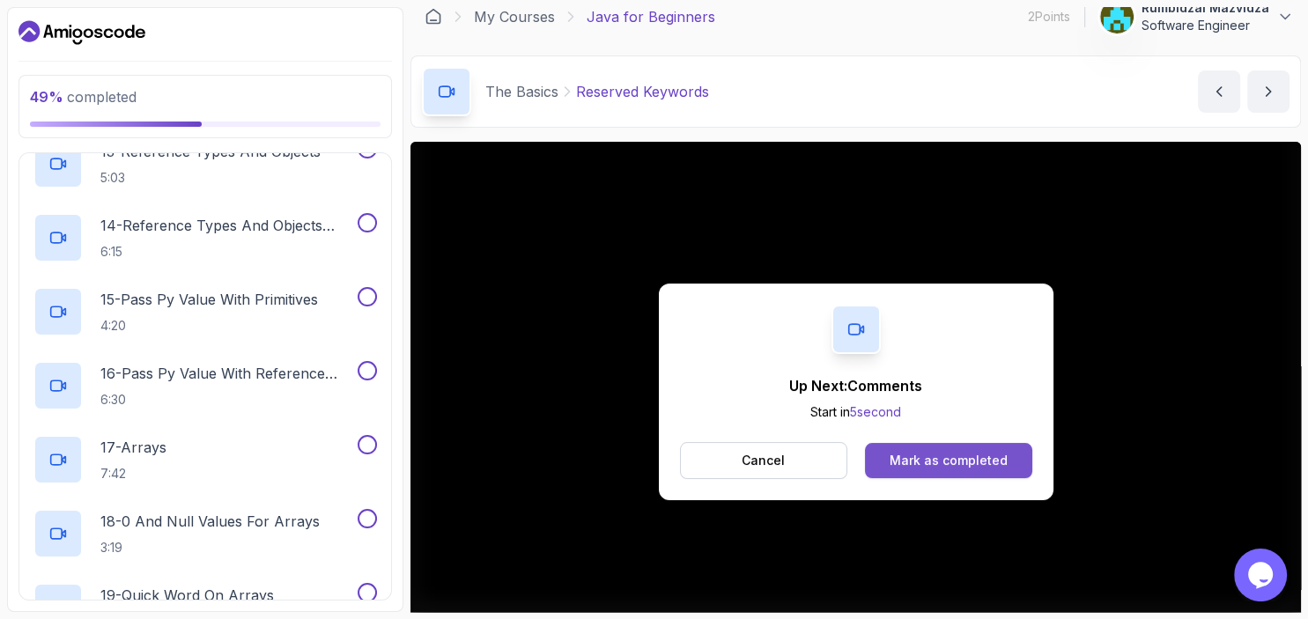
click at [927, 470] on button "Mark as completed" at bounding box center [948, 460] width 167 height 35
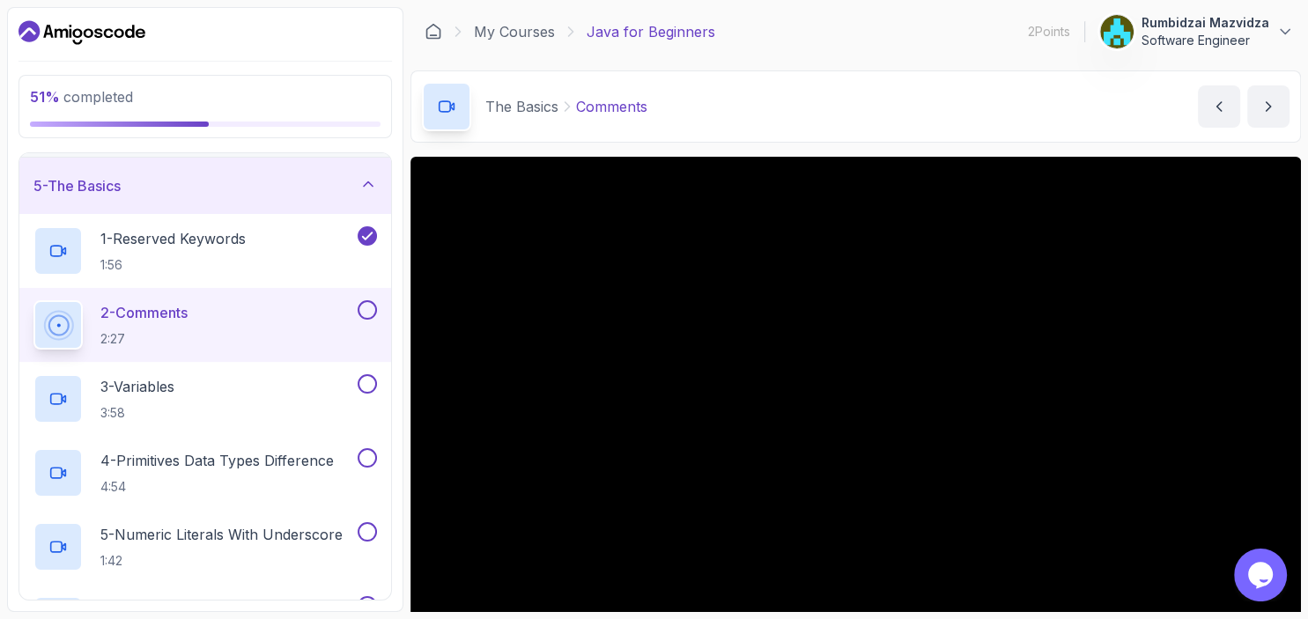
scroll to position [226, 0]
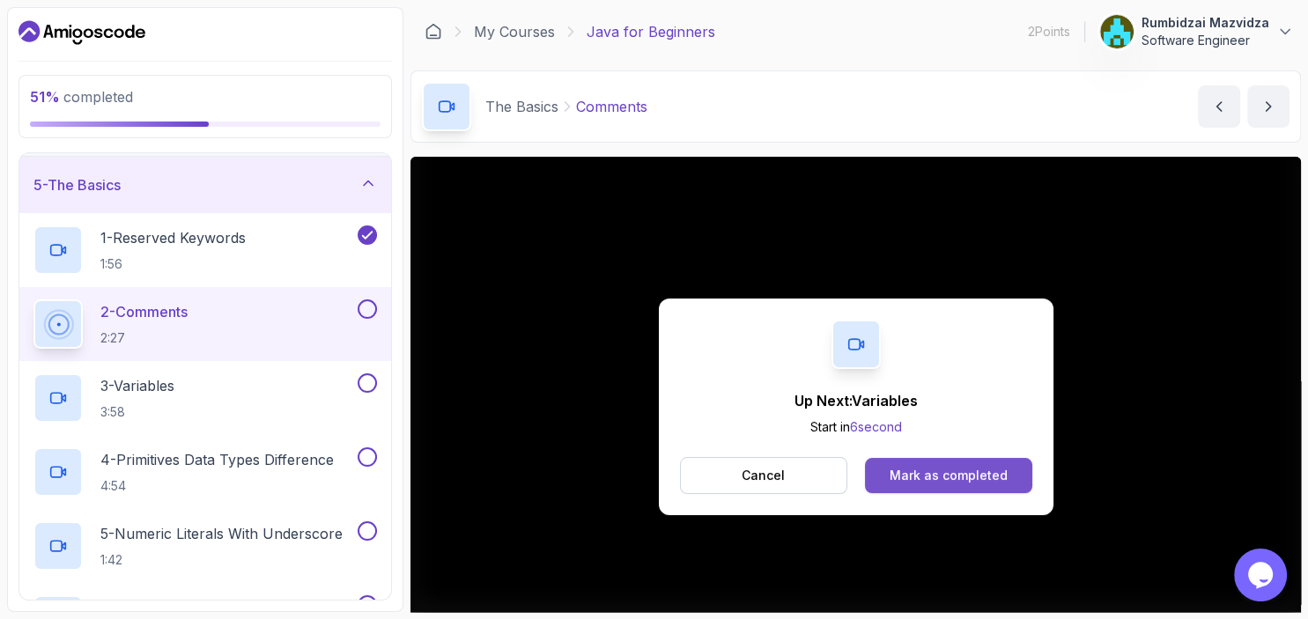
click at [917, 470] on div "Mark as completed" at bounding box center [949, 476] width 118 height 18
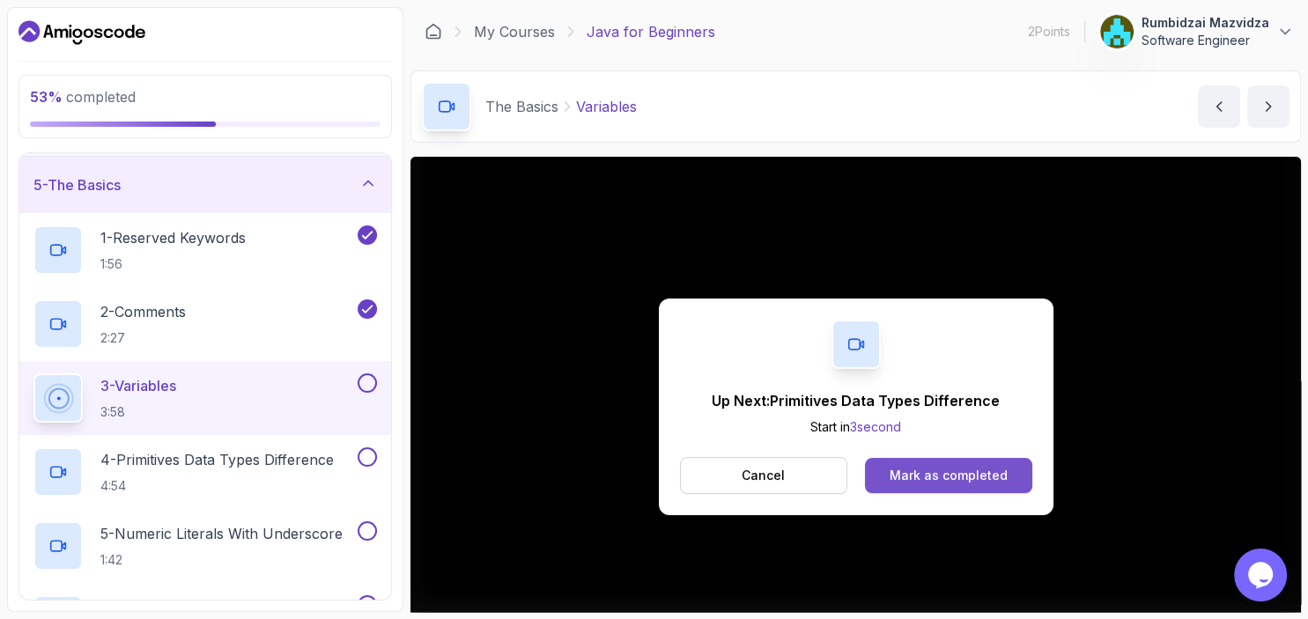
click at [915, 474] on div "Mark as completed" at bounding box center [949, 476] width 118 height 18
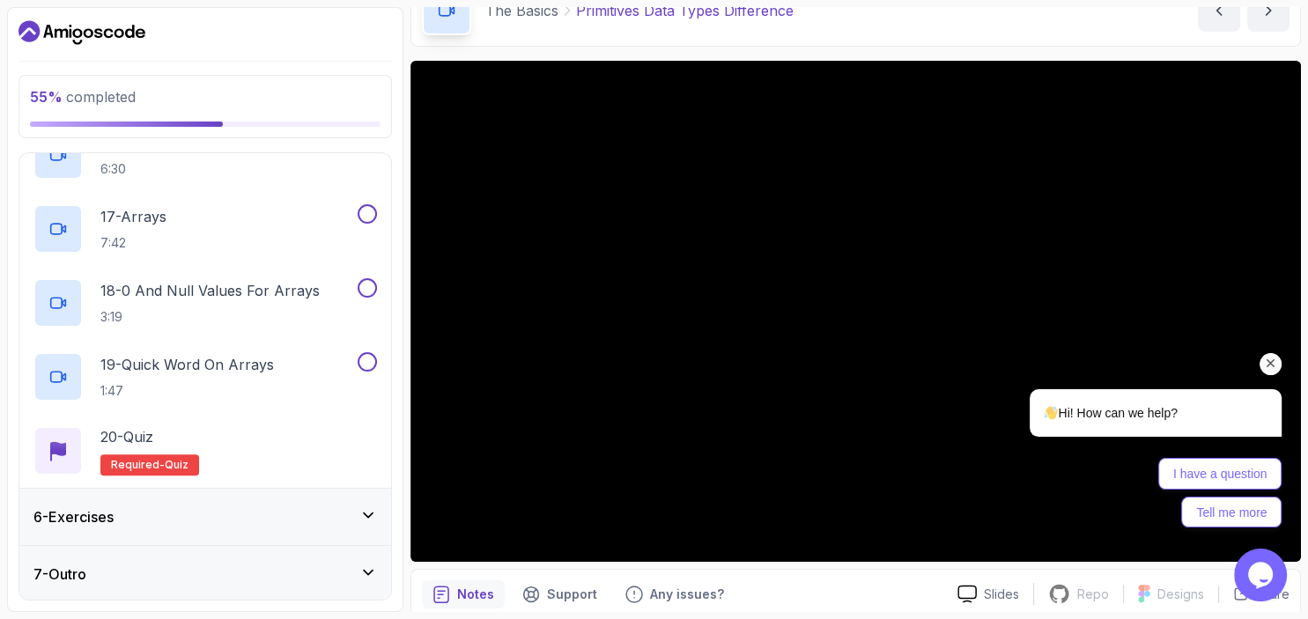
scroll to position [1431, 0]
click at [328, 516] on div "6 - Exercises" at bounding box center [205, 517] width 344 height 21
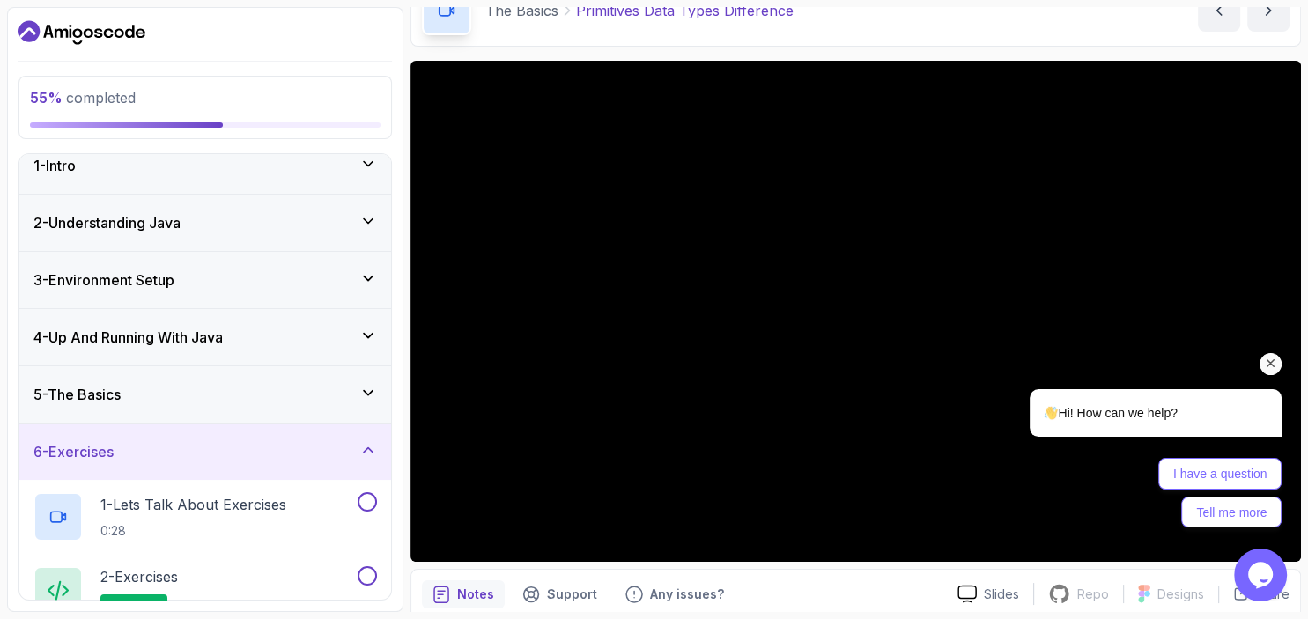
scroll to position [0, 0]
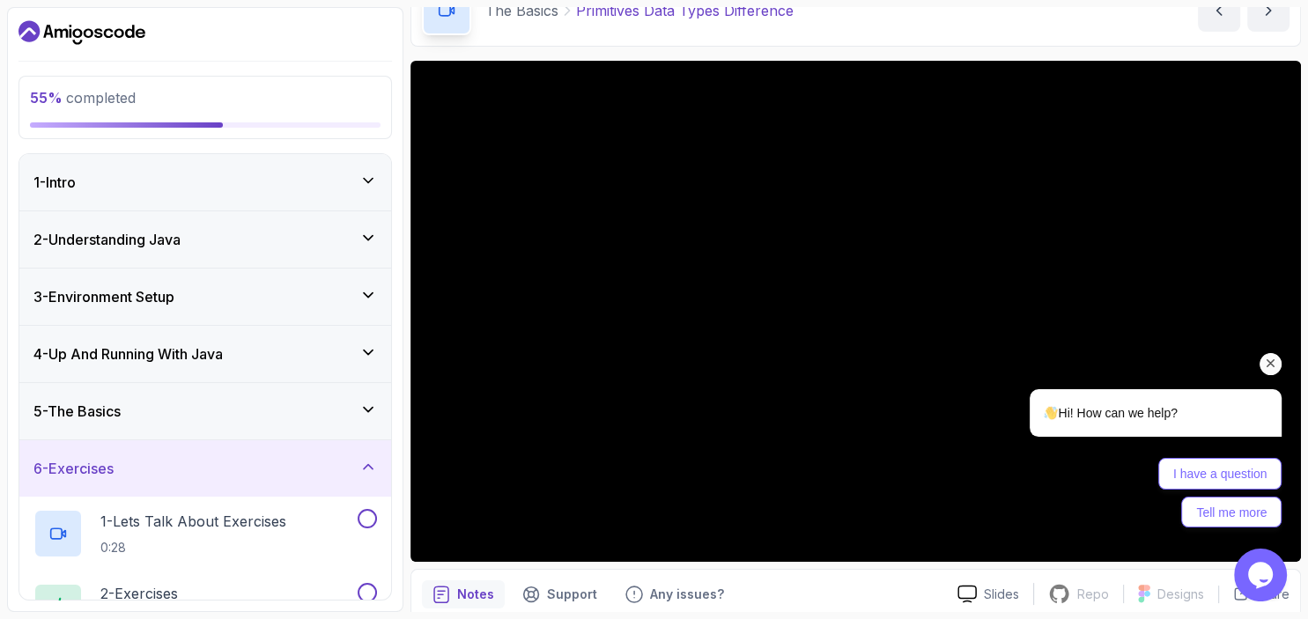
click at [368, 467] on icon at bounding box center [368, 467] width 18 height 18
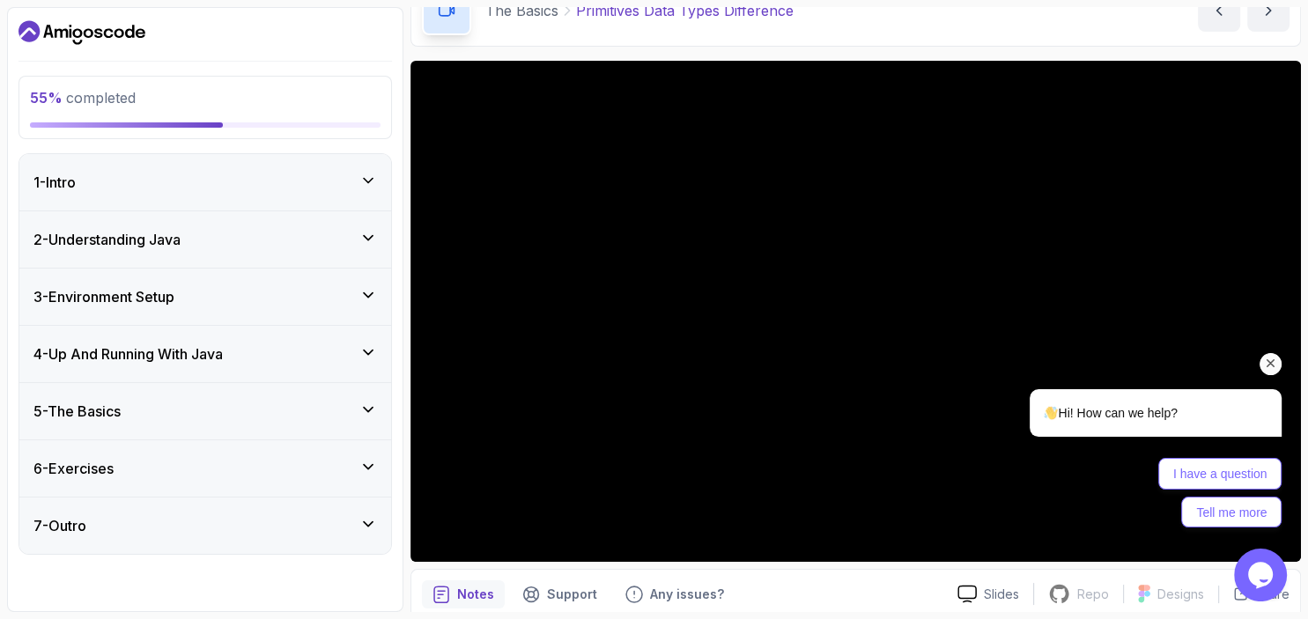
click at [370, 407] on icon at bounding box center [368, 410] width 18 height 18
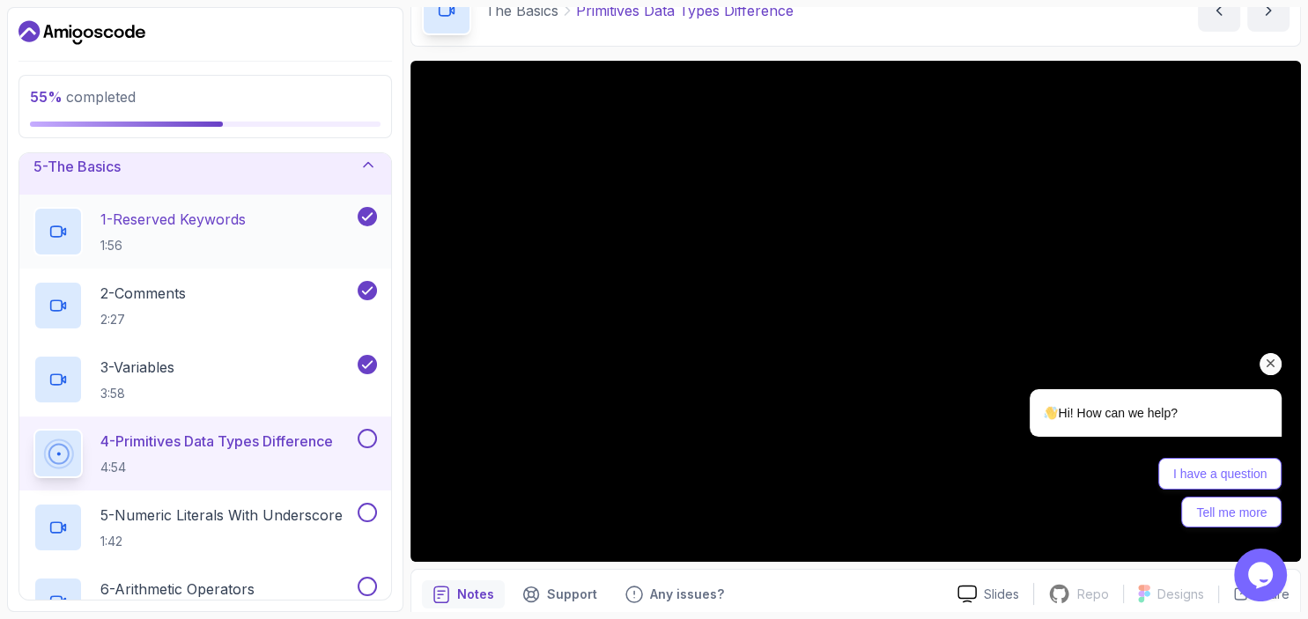
scroll to position [245, 0]
click at [370, 433] on button at bounding box center [367, 437] width 19 height 19
click at [1134, 539] on div "Hi! How can we help? I have a question Tell me more" at bounding box center [1132, 385] width 317 height 309
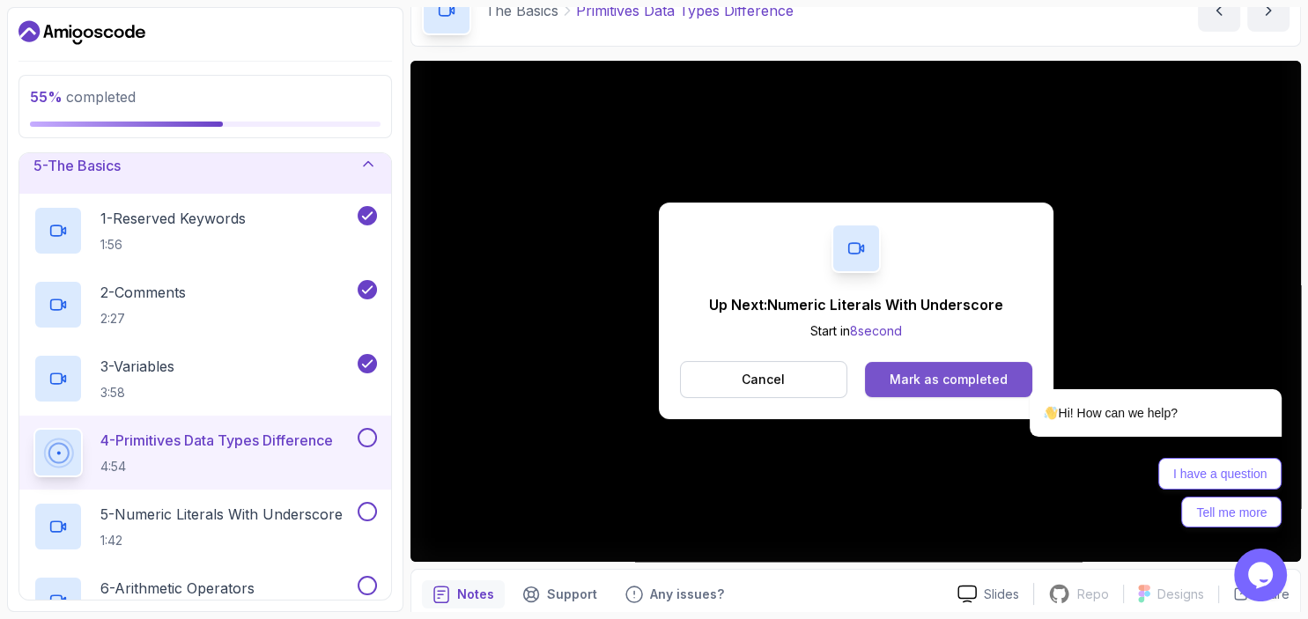
click at [937, 375] on div "Mark as completed" at bounding box center [949, 380] width 118 height 18
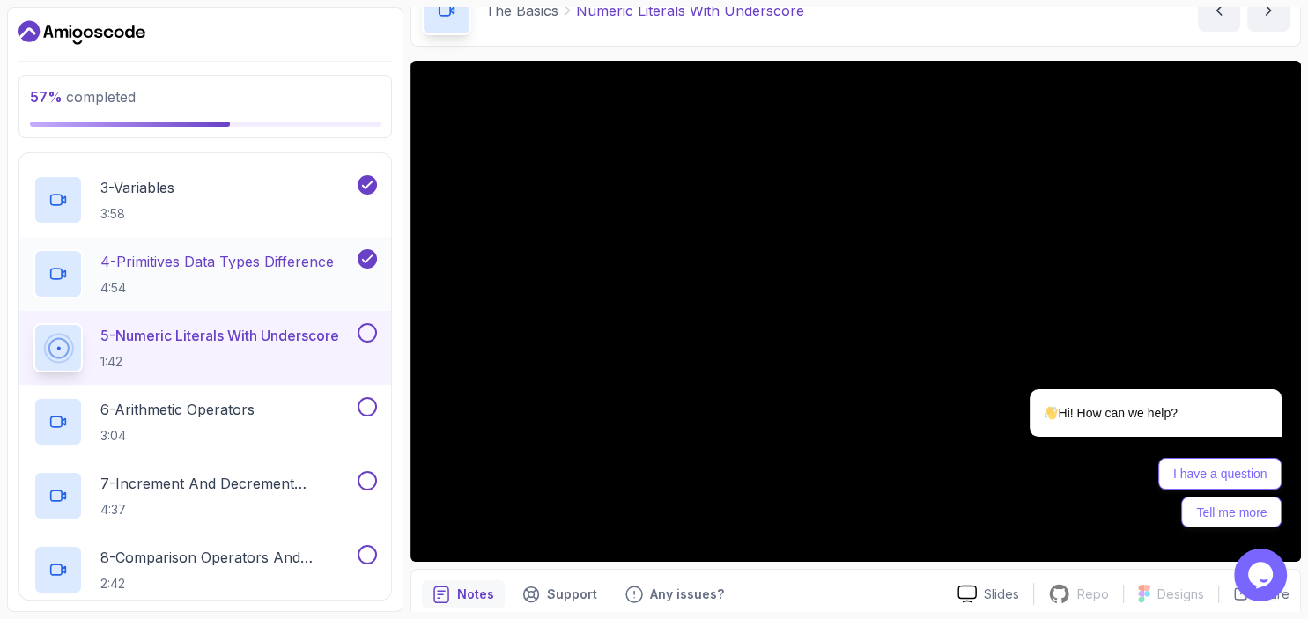
scroll to position [425, 0]
click at [1272, 363] on icon "Chat attention grabber" at bounding box center [1271, 364] width 16 height 16
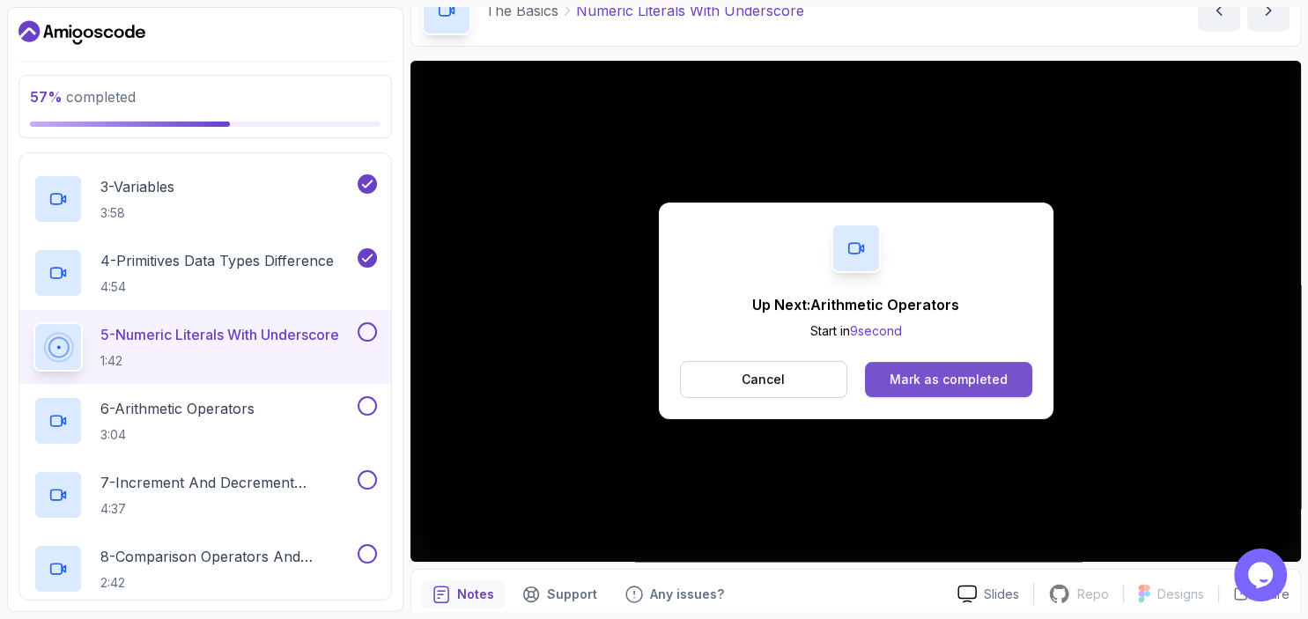
click at [981, 375] on div "Mark as completed" at bounding box center [949, 380] width 118 height 18
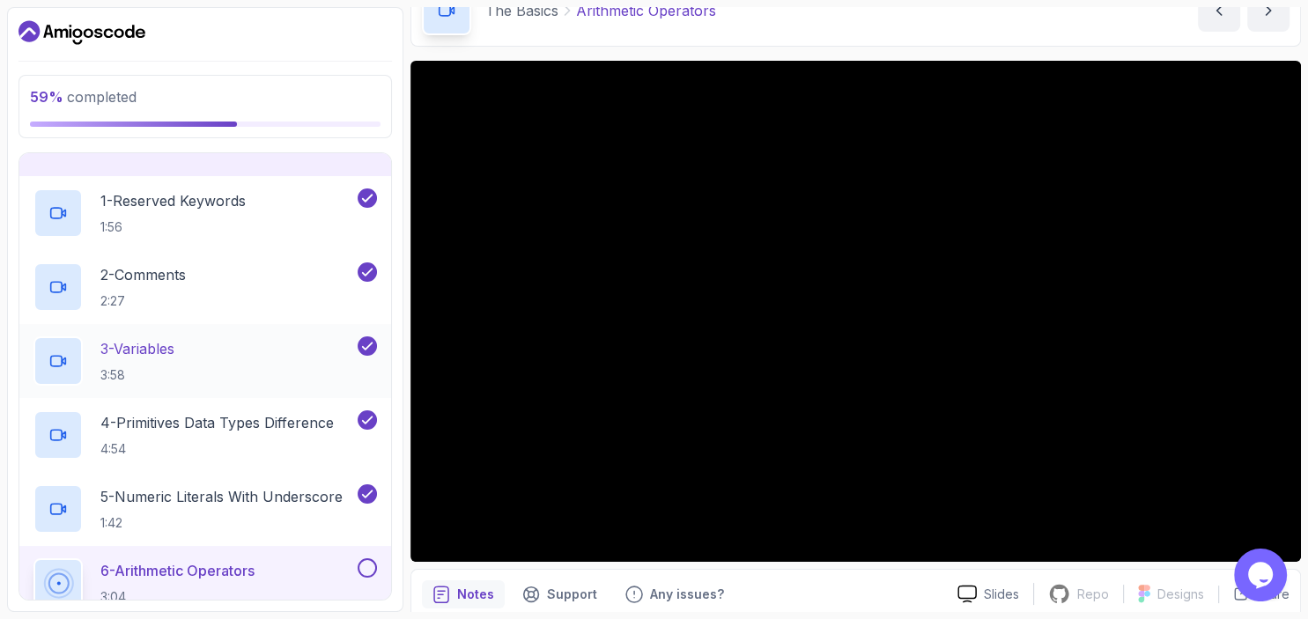
scroll to position [245, 0]
